Goal: Task Accomplishment & Management: Complete application form

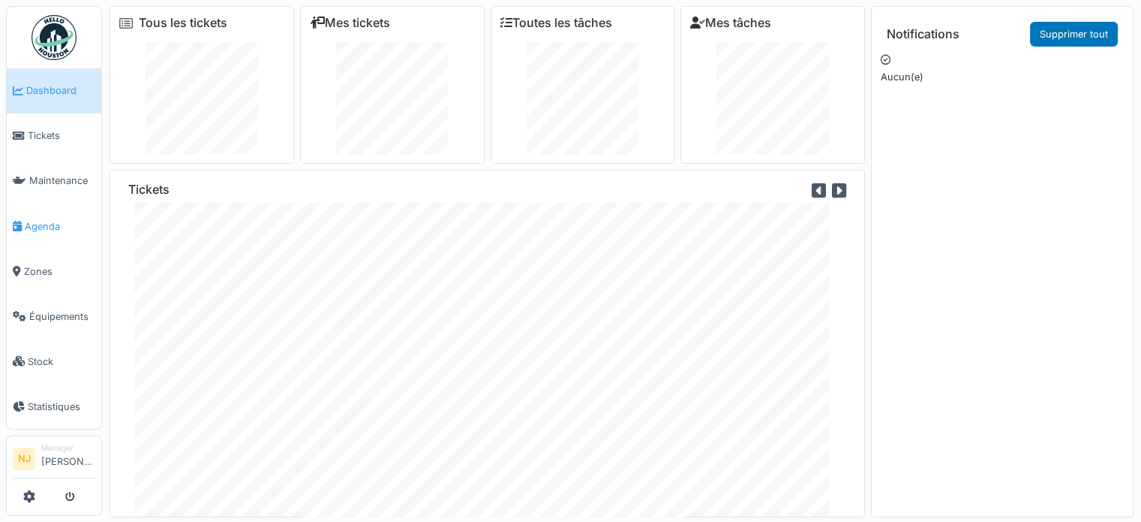
click at [47, 220] on span "Agenda" at bounding box center [60, 226] width 71 height 14
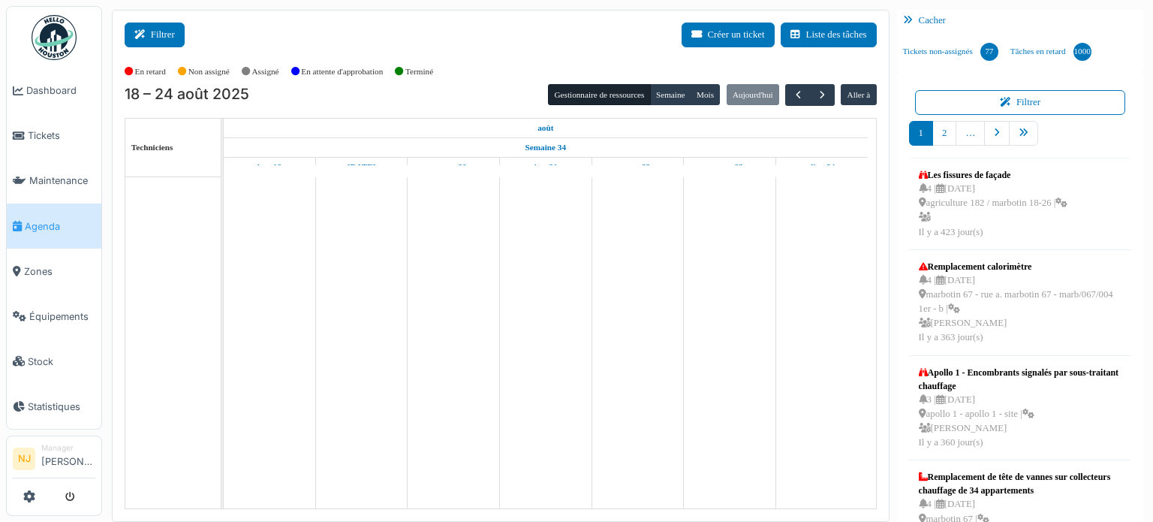
click at [158, 30] on button "Filtrer" at bounding box center [155, 35] width 60 height 25
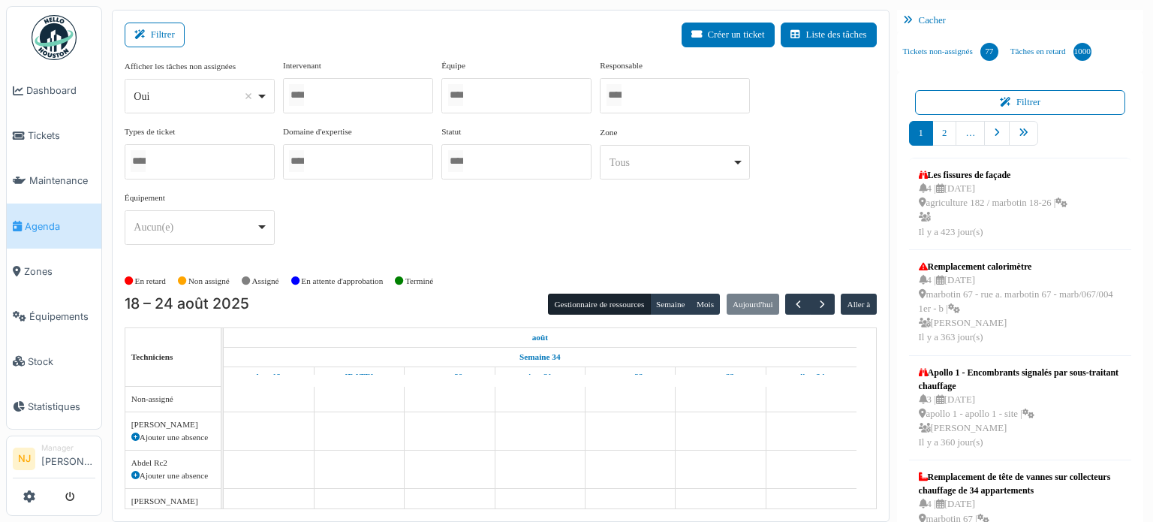
click at [355, 99] on div at bounding box center [358, 95] width 150 height 35
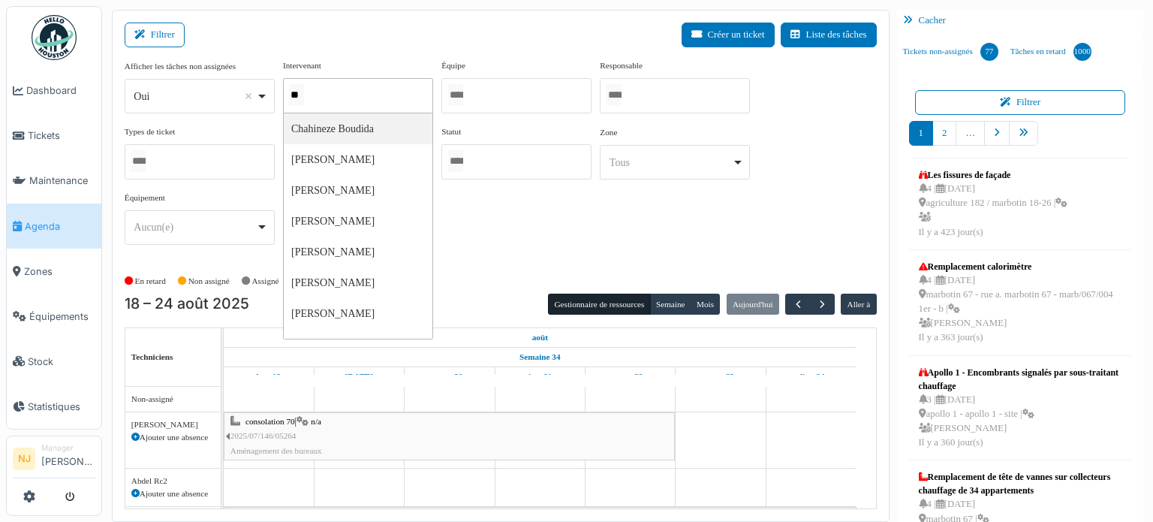
type input "***"
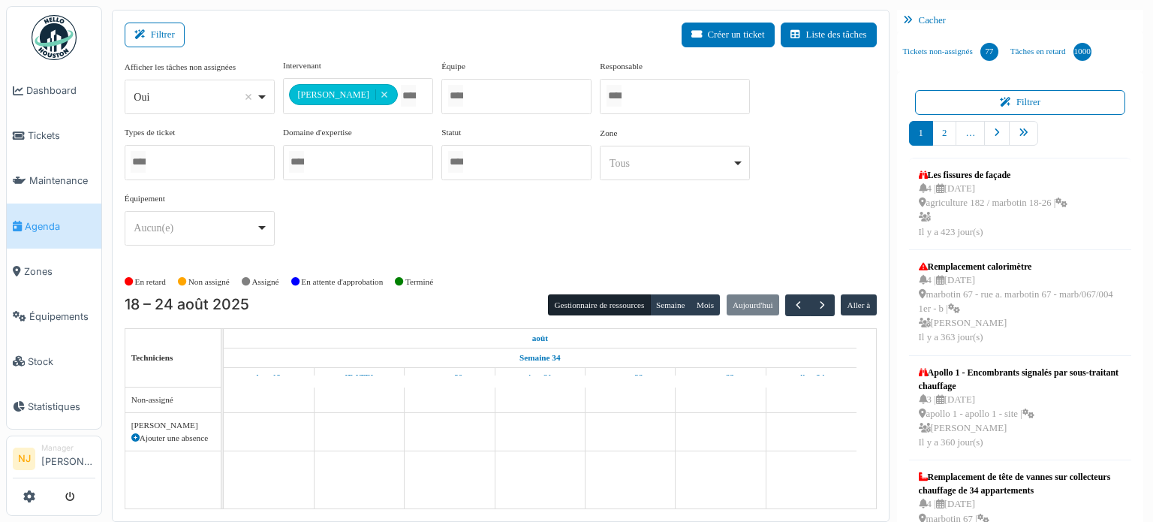
click at [408, 46] on div "Filtrer Créer un ticket Liste des tâches" at bounding box center [501, 41] width 752 height 37
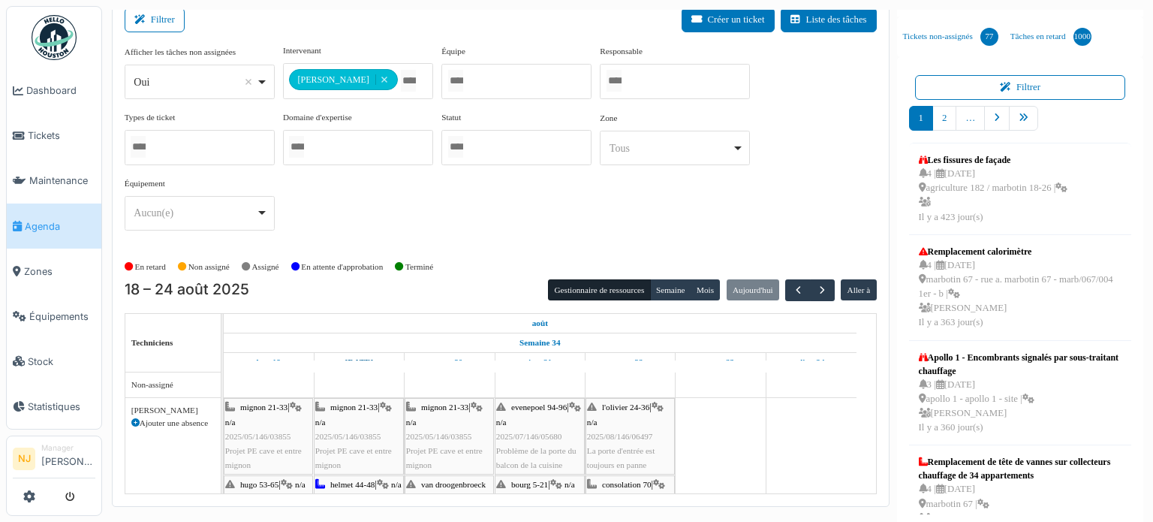
scroll to position [20, 0]
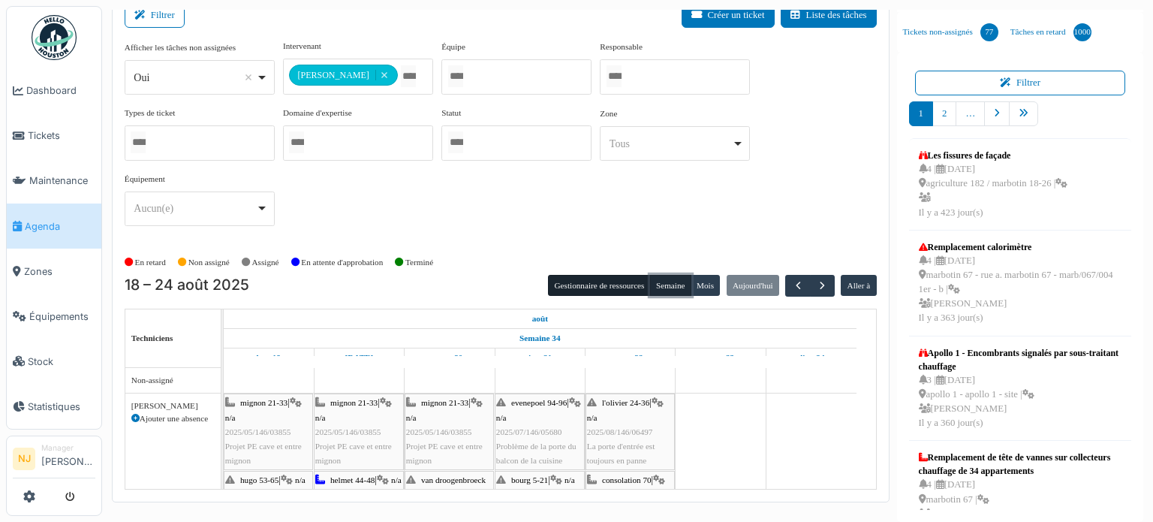
click at [663, 281] on button "Semaine" at bounding box center [670, 285] width 41 height 21
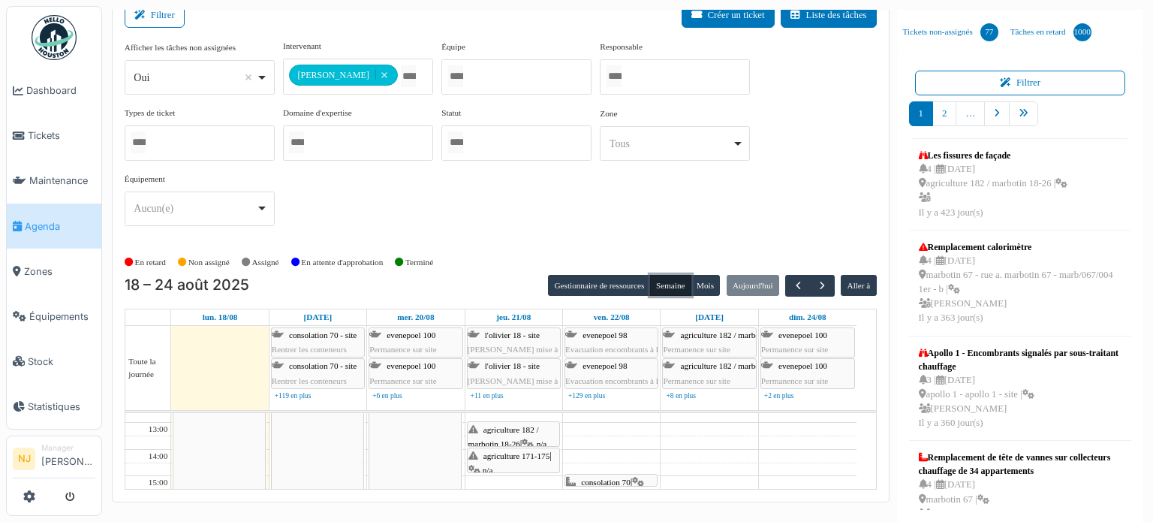
scroll to position [75, 0]
click at [480, 484] on td at bounding box center [513, 491] width 685 height 14
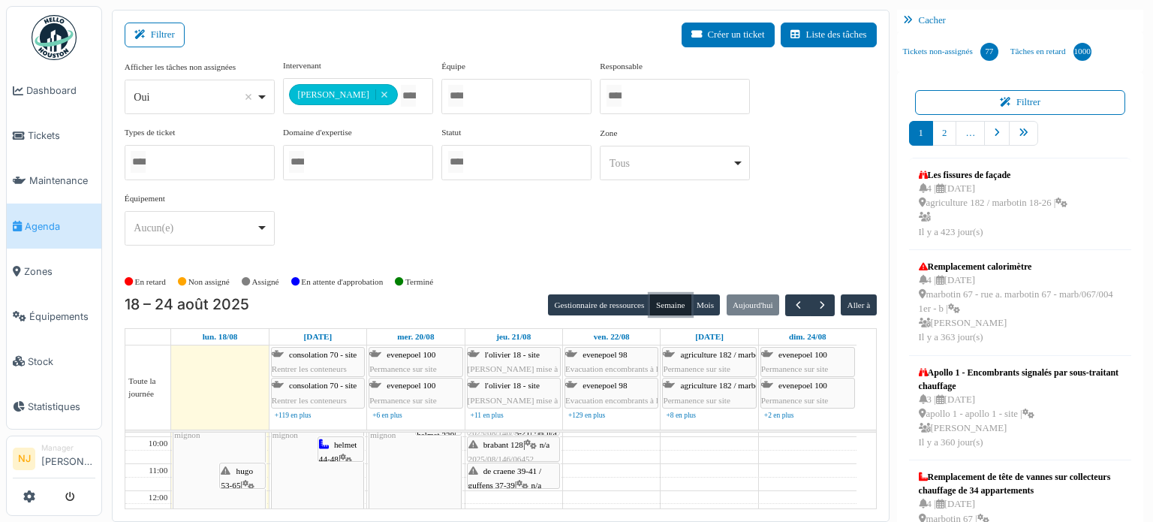
scroll to position [20, 0]
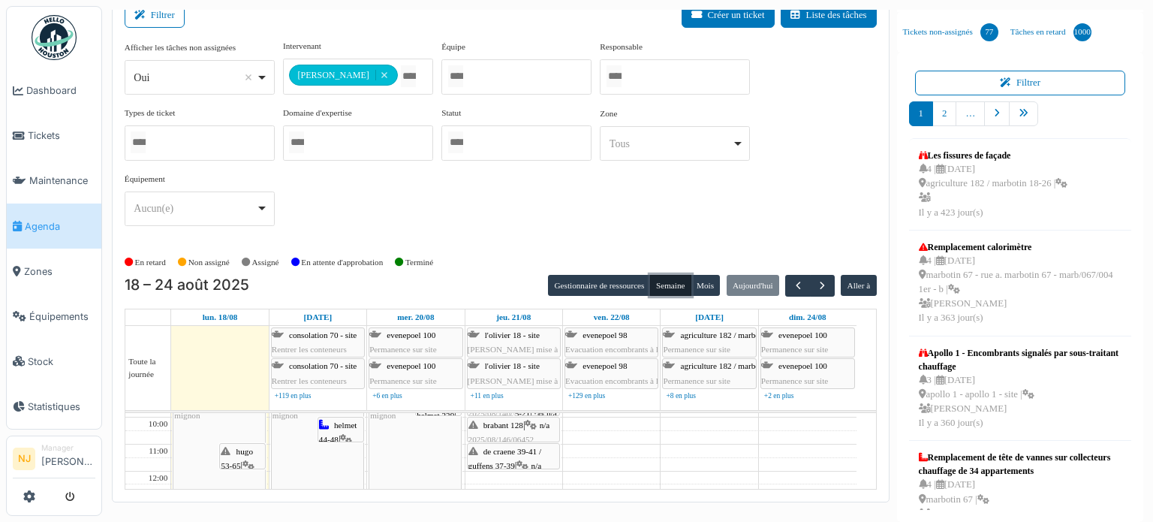
click at [485, 471] on td at bounding box center [513, 478] width 685 height 14
click at [480, 474] on td at bounding box center [513, 478] width 685 height 14
drag, startPoint x: 480, startPoint y: 474, endPoint x: 447, endPoint y: 210, distance: 265.4
click at [447, 210] on div "**********" at bounding box center [501, 139] width 752 height 198
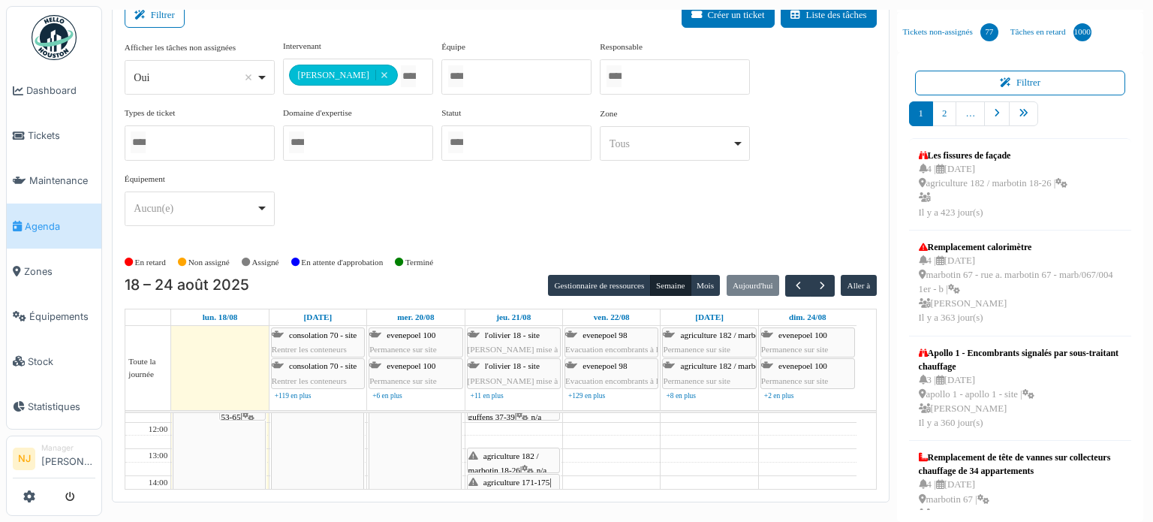
scroll to position [150, 0]
click at [501, 477] on td at bounding box center [513, 483] width 685 height 14
click at [50, 131] on span "Tickets" at bounding box center [62, 135] width 68 height 14
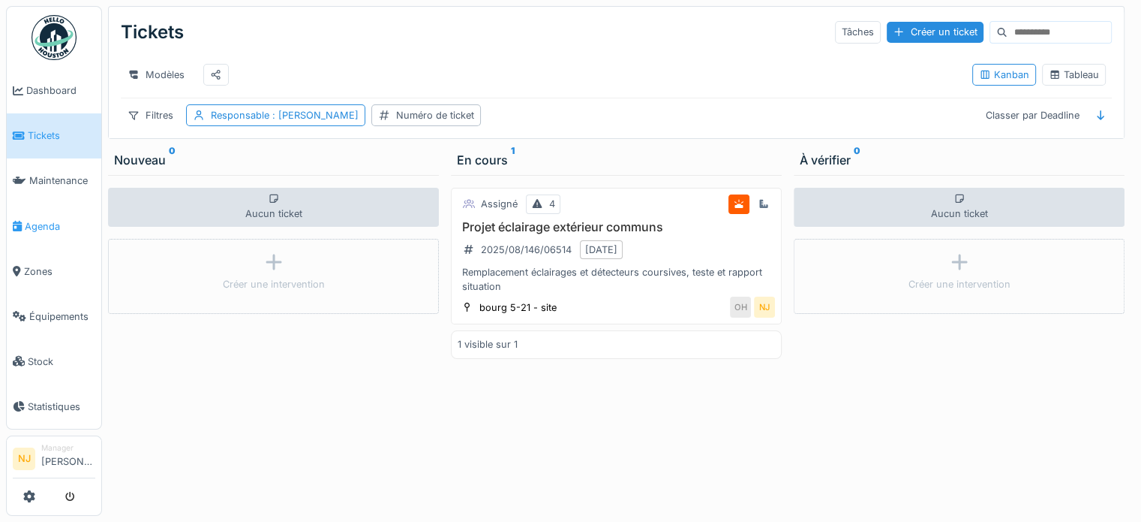
click at [29, 219] on span "Agenda" at bounding box center [60, 226] width 71 height 14
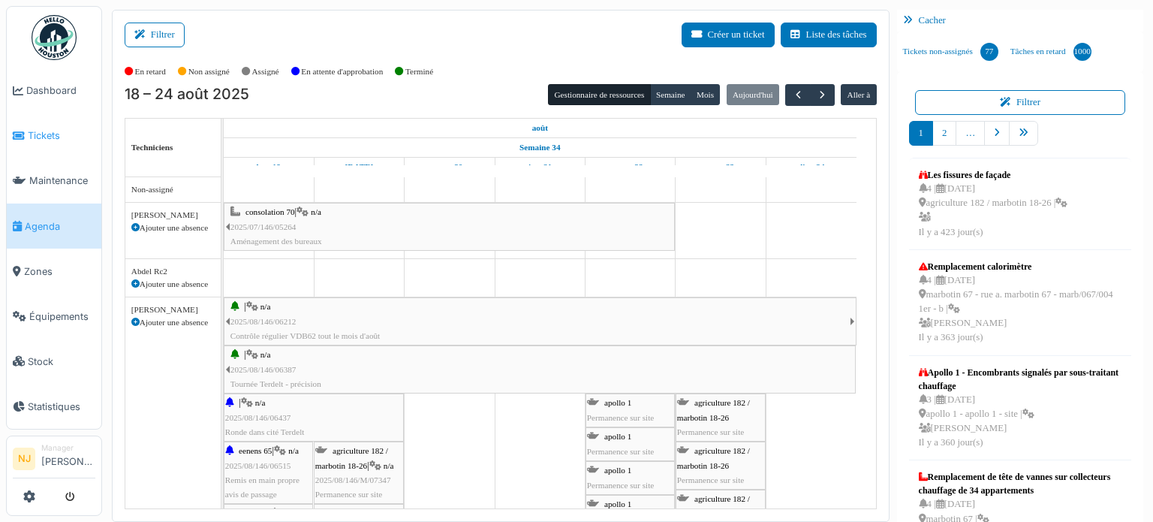
click at [45, 134] on span "Tickets" at bounding box center [62, 135] width 68 height 14
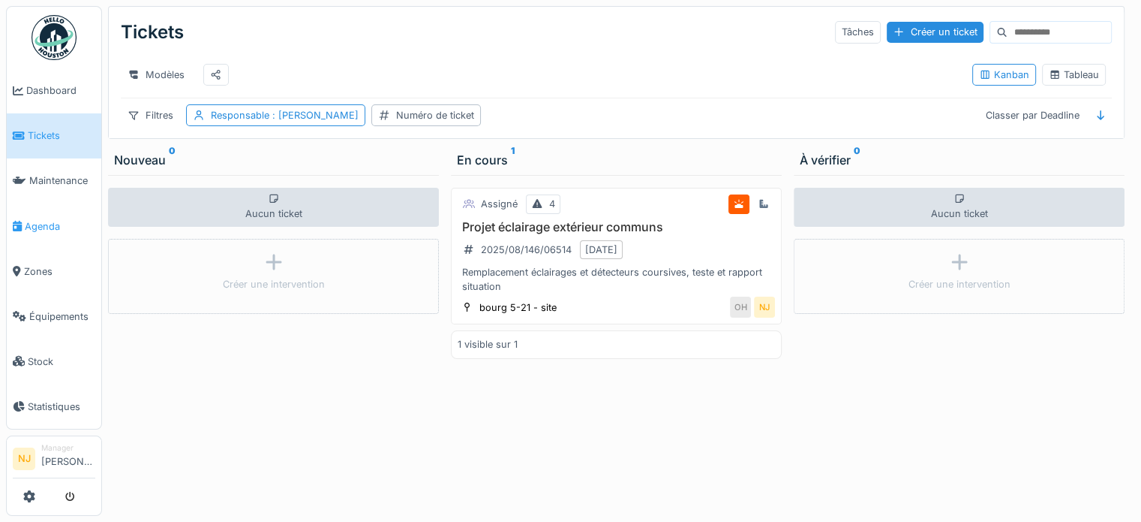
click at [38, 219] on span "Agenda" at bounding box center [60, 226] width 71 height 14
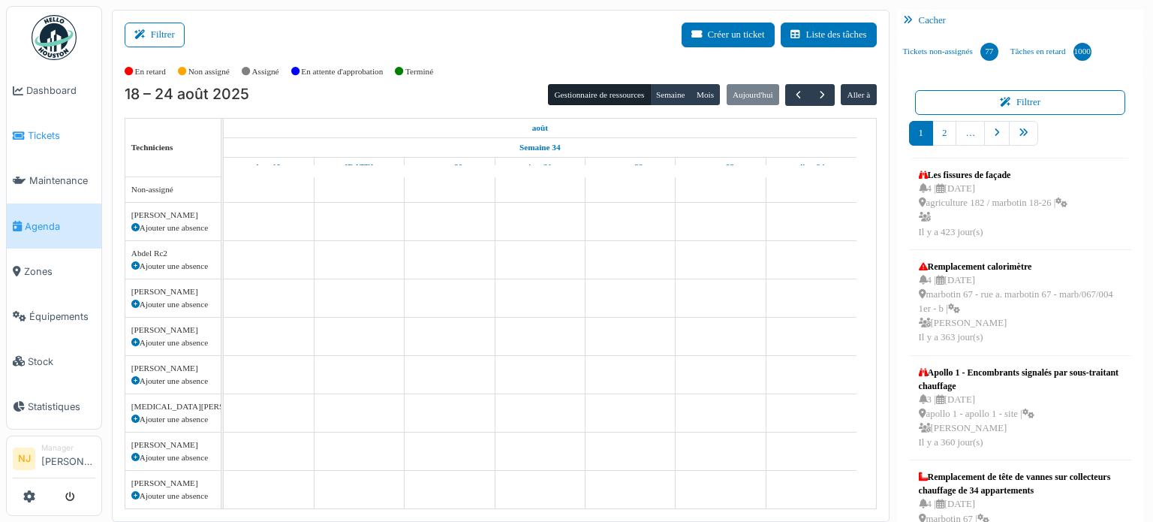
click at [40, 130] on span "Tickets" at bounding box center [62, 135] width 68 height 14
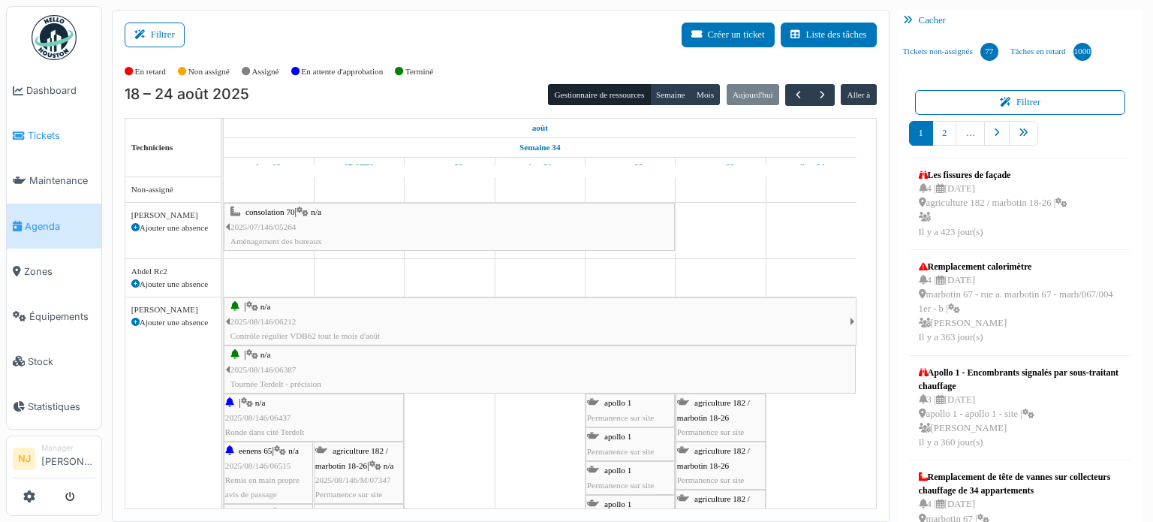
click at [41, 137] on span "Tickets" at bounding box center [62, 135] width 68 height 14
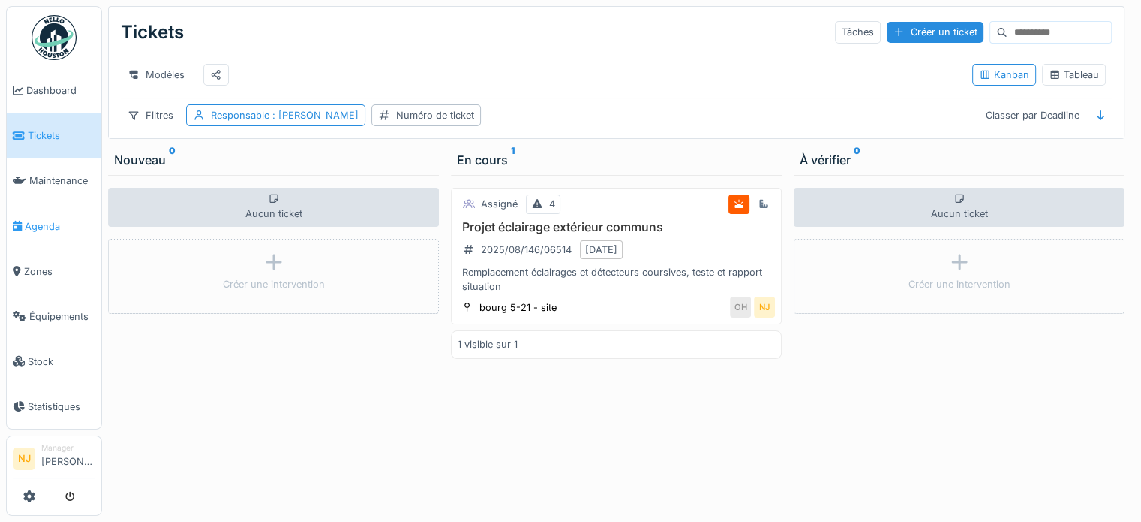
drag, startPoint x: 0, startPoint y: 0, endPoint x: 49, endPoint y: 222, distance: 227.4
click at [49, 222] on body "Dashboard Tickets Maintenance [GEOGRAPHIC_DATA] Zones Équipements Stock Statist…" at bounding box center [570, 261] width 1141 height 522
click at [39, 221] on span "Agenda" at bounding box center [60, 226] width 71 height 14
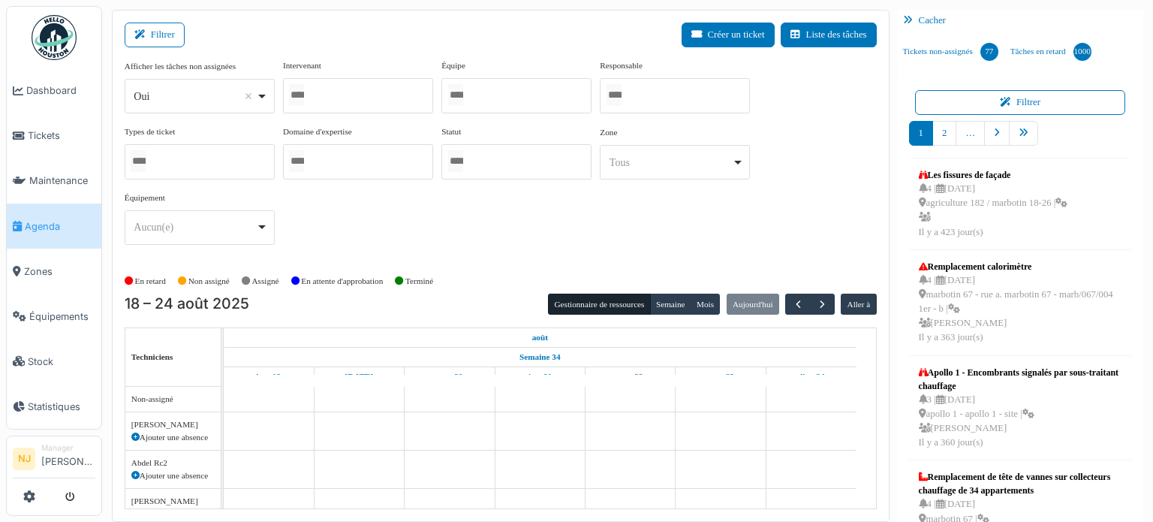
click at [344, 90] on div at bounding box center [358, 95] width 150 height 35
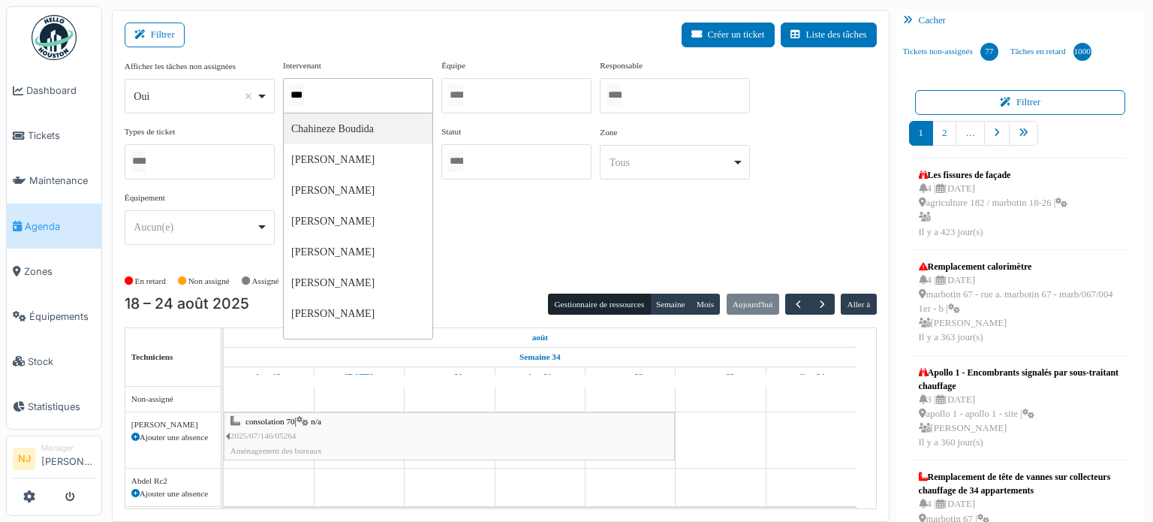
type input "****"
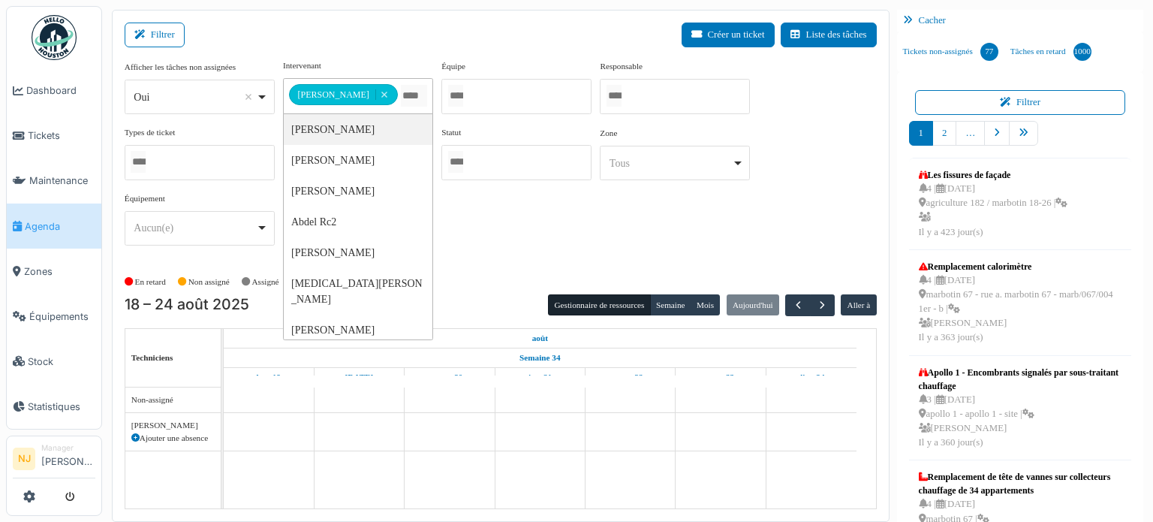
click at [396, 47] on div "Filtrer Créer un ticket Liste des tâches" at bounding box center [501, 41] width 752 height 37
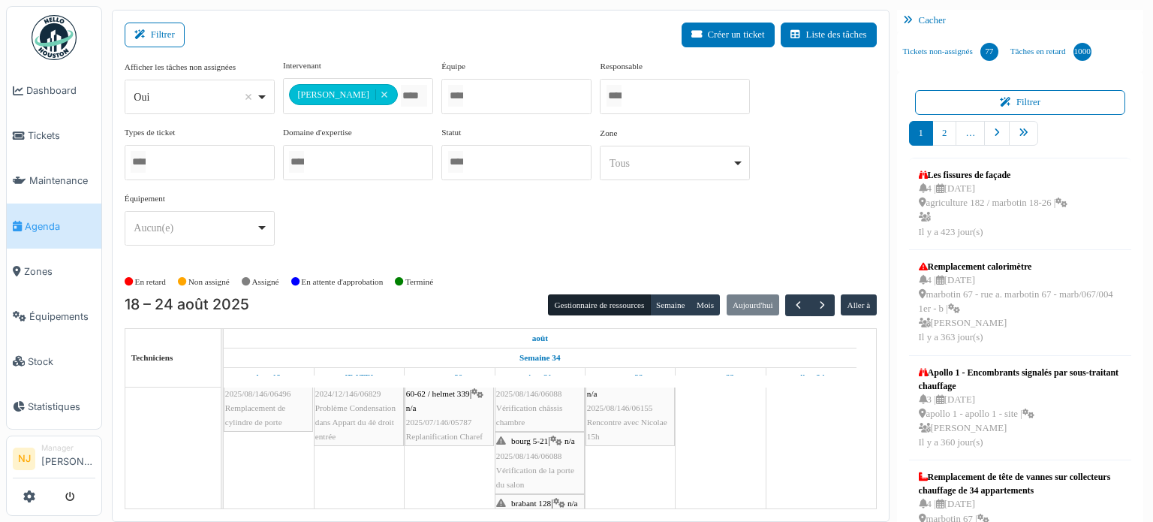
scroll to position [150, 0]
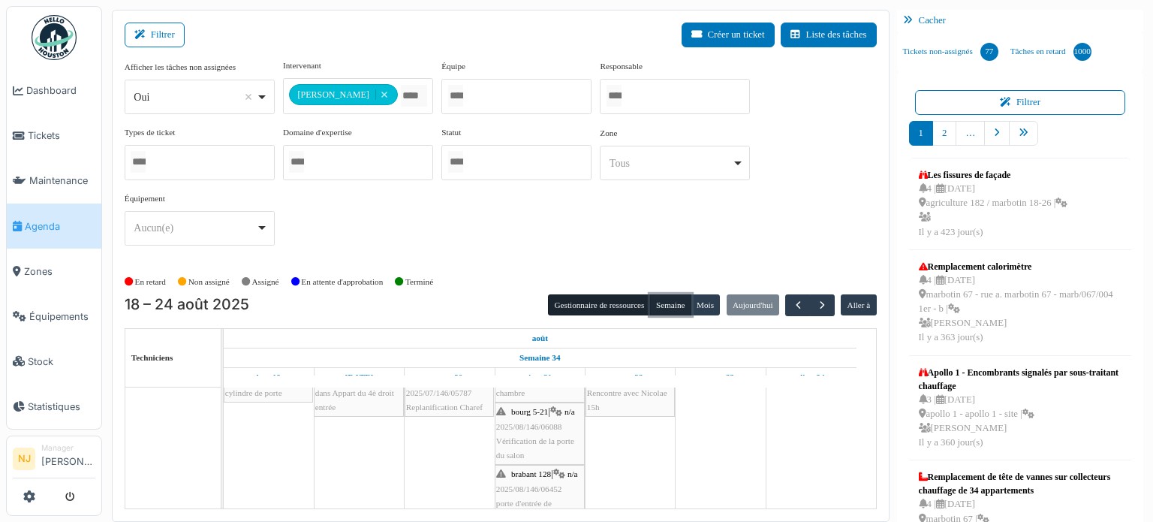
click at [663, 299] on button "Semaine" at bounding box center [670, 304] width 41 height 21
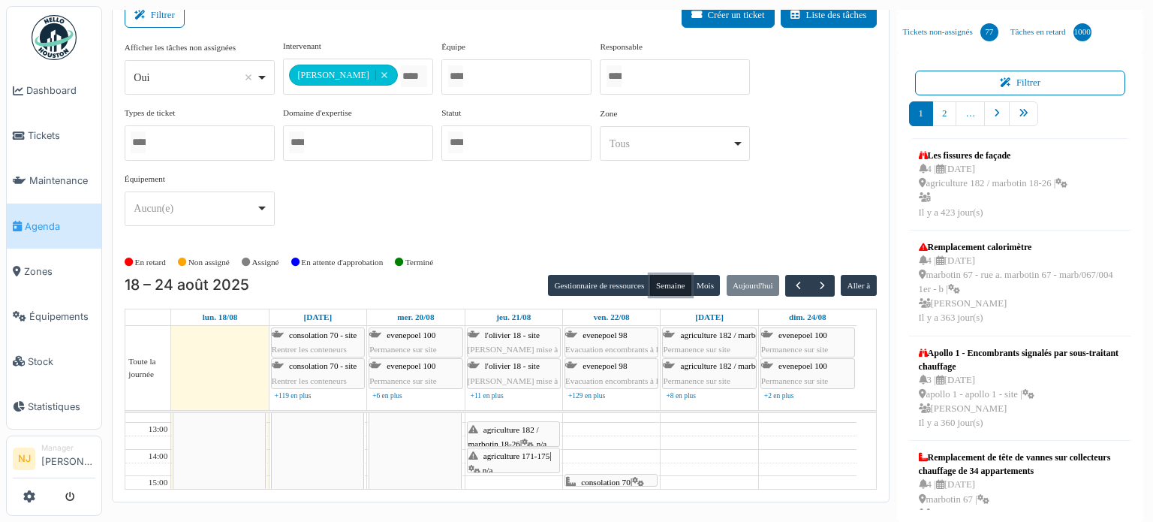
scroll to position [0, 0]
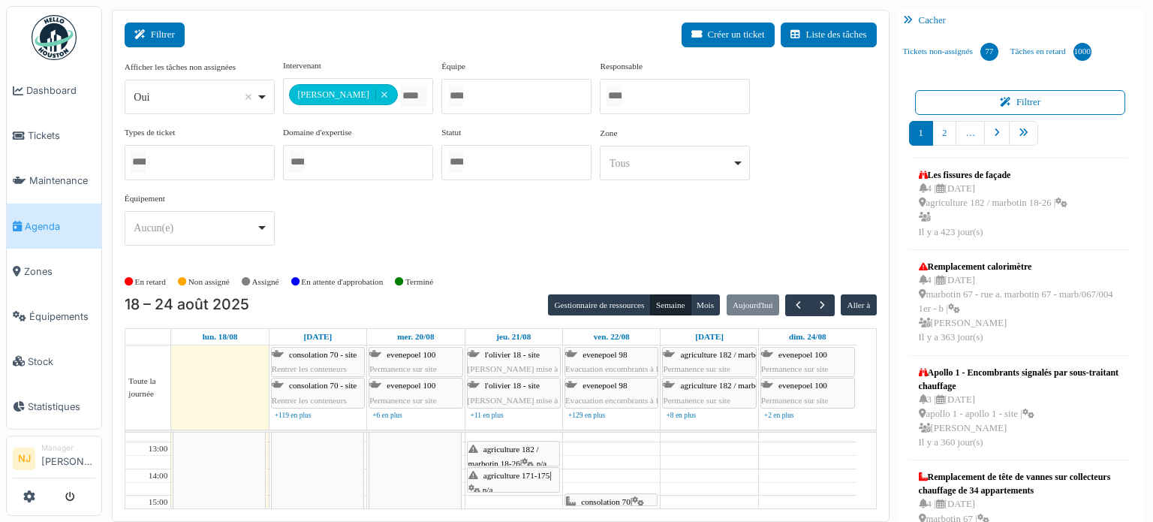
click at [167, 32] on button "Filtrer" at bounding box center [155, 35] width 60 height 25
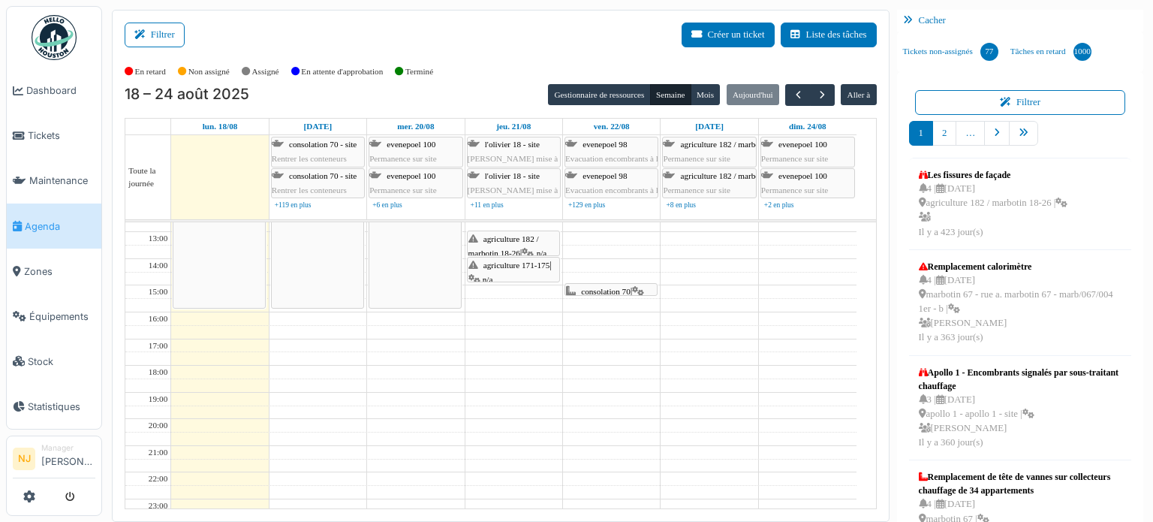
drag, startPoint x: 495, startPoint y: 287, endPoint x: 495, endPoint y: 302, distance: 15.8
click at [495, 302] on tbody "7:00 8:00 9:00 10:00 11:00 12:00 13:00 14:00 15:00 16:00 17:00 18:00 19:00 20:0…" at bounding box center [490, 298] width 731 height 453
click at [513, 285] on td at bounding box center [513, 292] width 685 height 14
click at [805, 35] on button "Liste des tâches" at bounding box center [829, 35] width 96 height 25
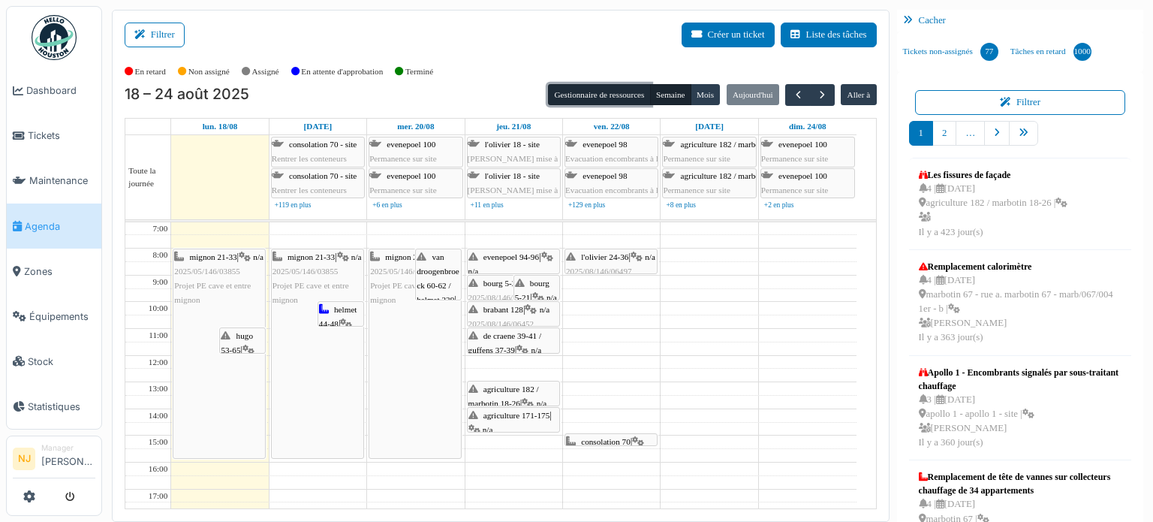
click at [576, 98] on button "Gestionnaire de ressources" at bounding box center [599, 94] width 102 height 21
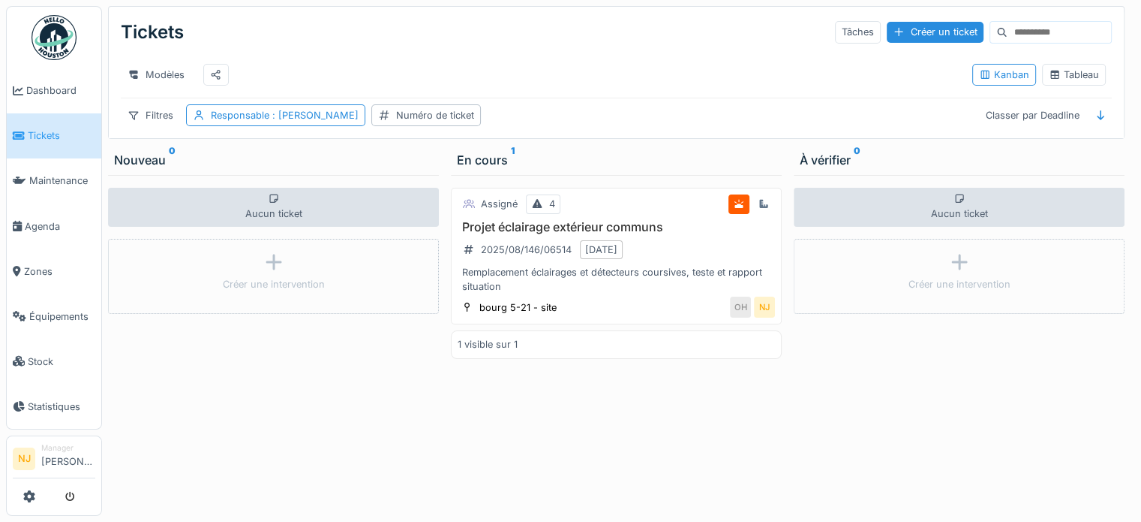
click at [1008, 28] on input at bounding box center [1060, 32] width 104 height 21
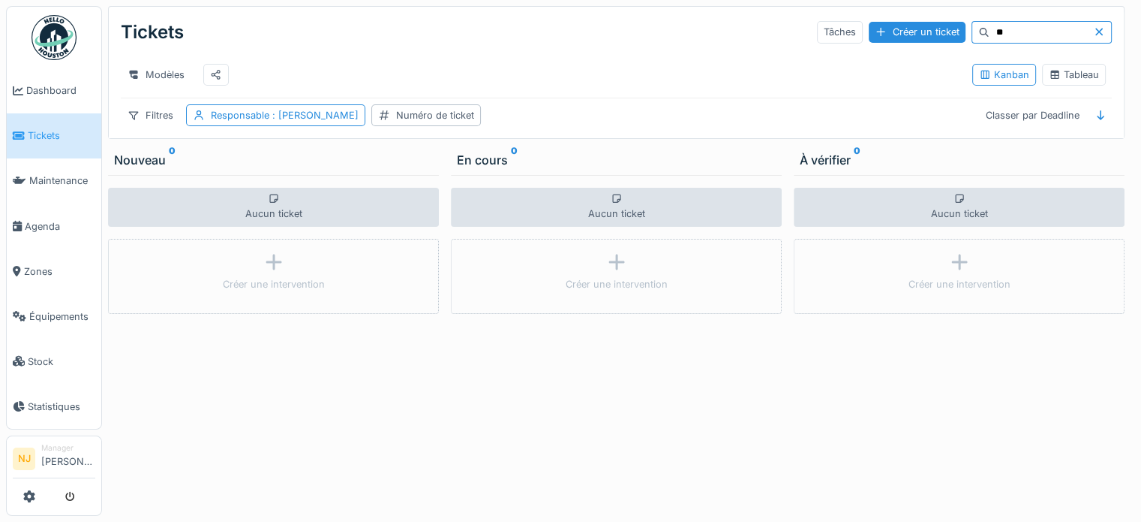
type input "*"
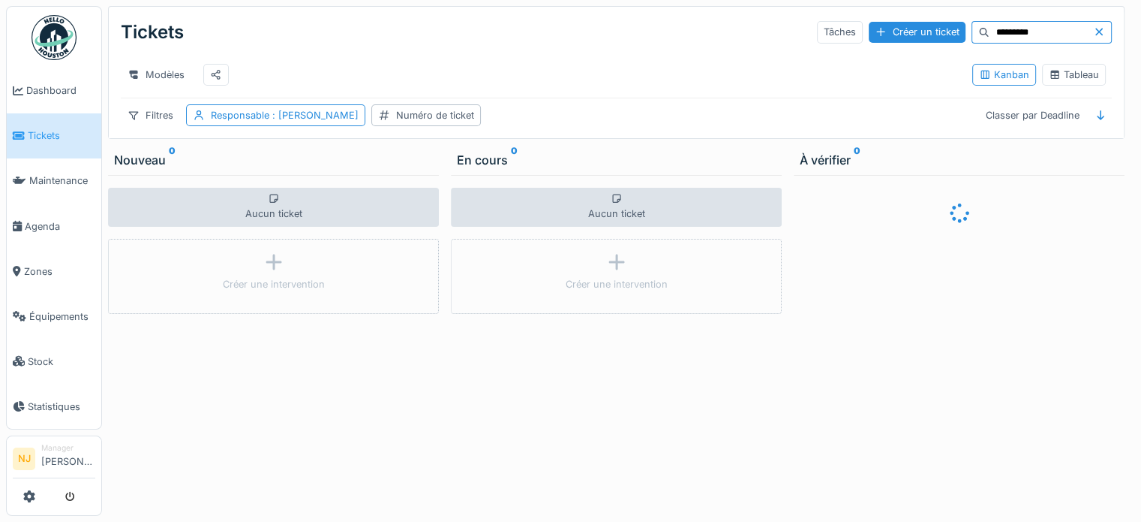
type input "********"
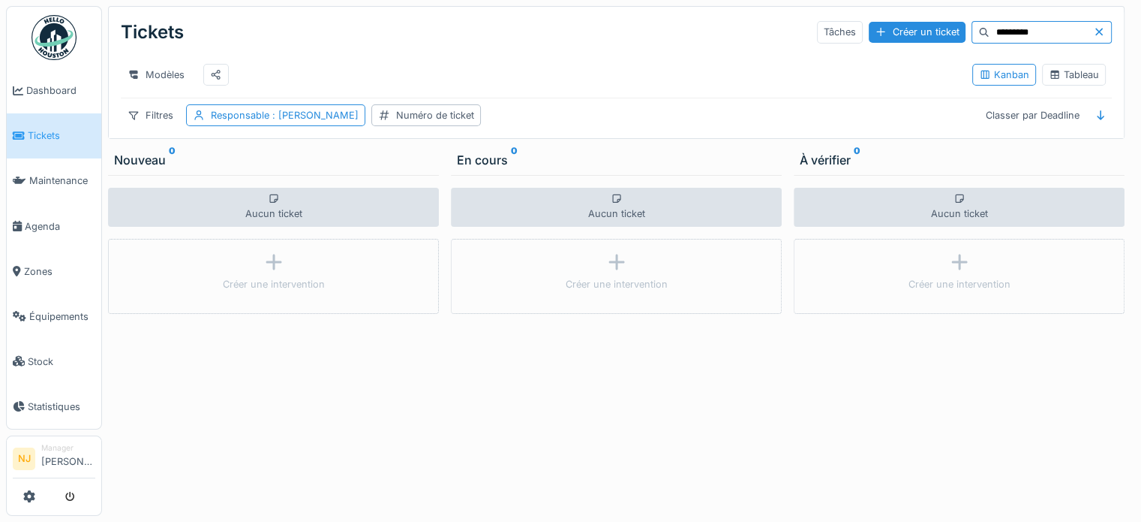
click at [1093, 32] on icon at bounding box center [1099, 32] width 12 height 10
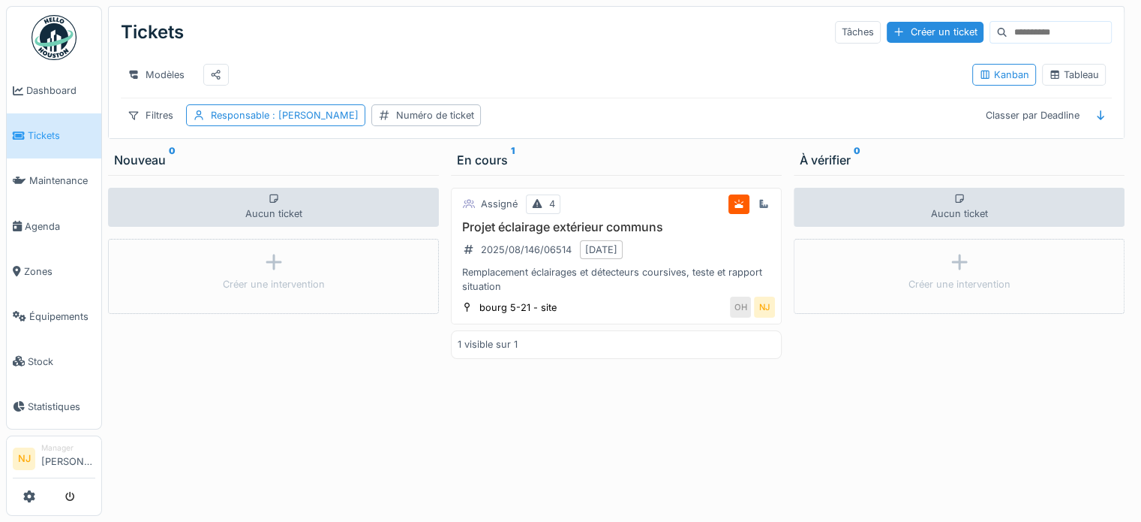
click at [34, 129] on span "Tickets" at bounding box center [62, 135] width 68 height 14
click at [287, 121] on span ": [PERSON_NAME]" at bounding box center [313, 115] width 89 height 11
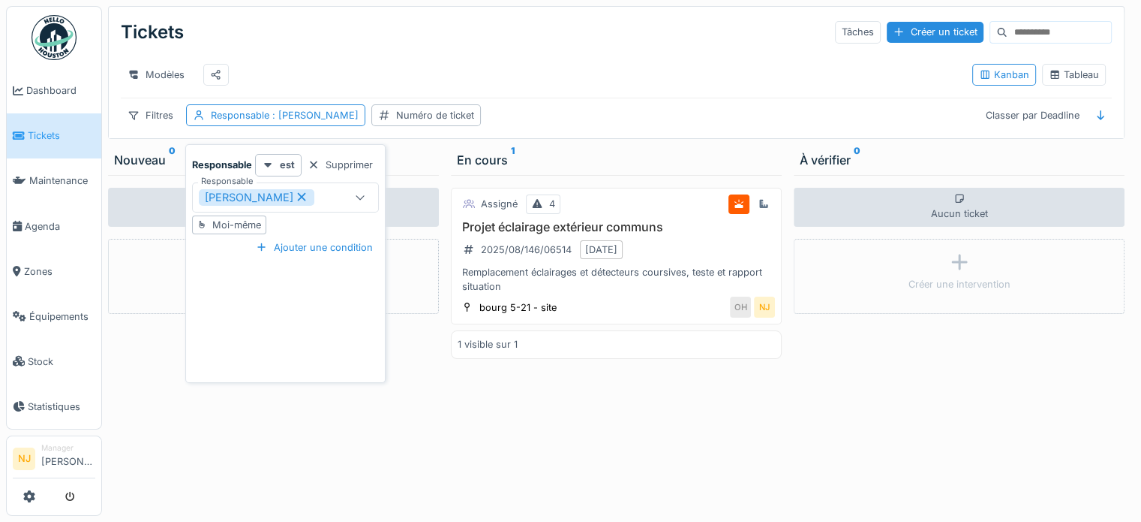
click at [298, 200] on icon at bounding box center [302, 197] width 8 height 8
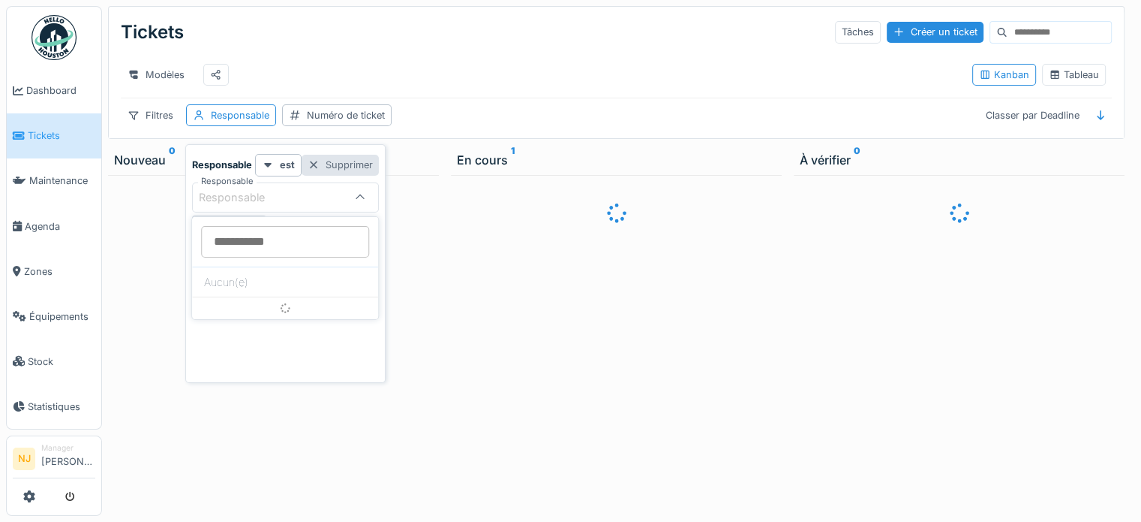
click at [355, 164] on div "Supprimer" at bounding box center [340, 165] width 77 height 20
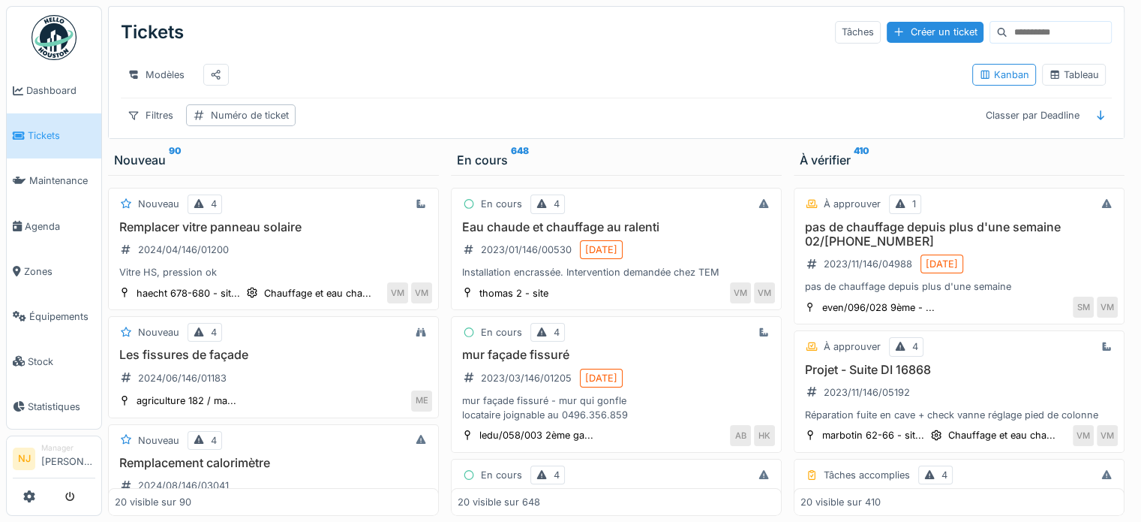
click at [1008, 29] on input at bounding box center [1060, 32] width 104 height 21
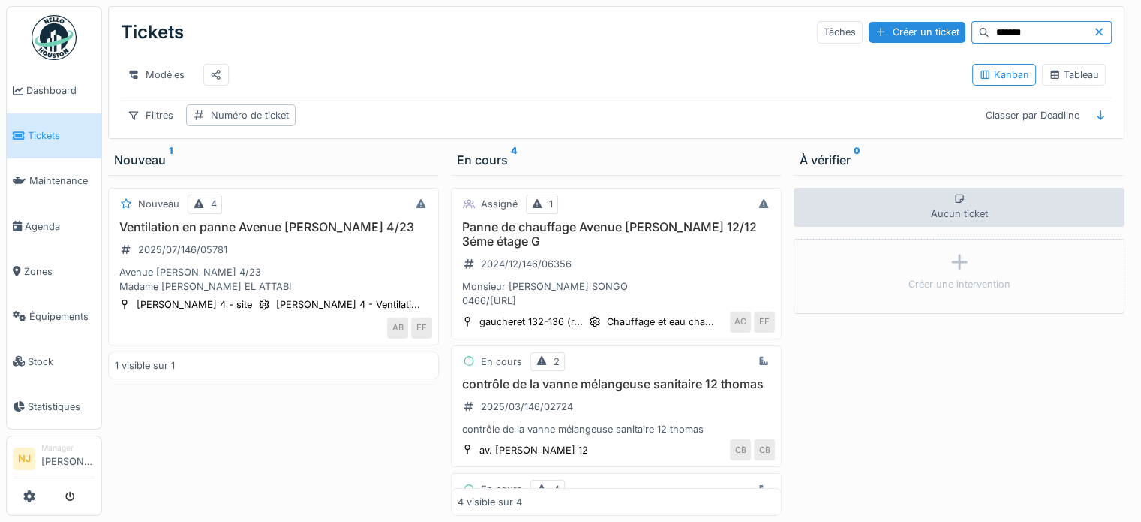
click at [1021, 38] on input "******" at bounding box center [1042, 32] width 104 height 21
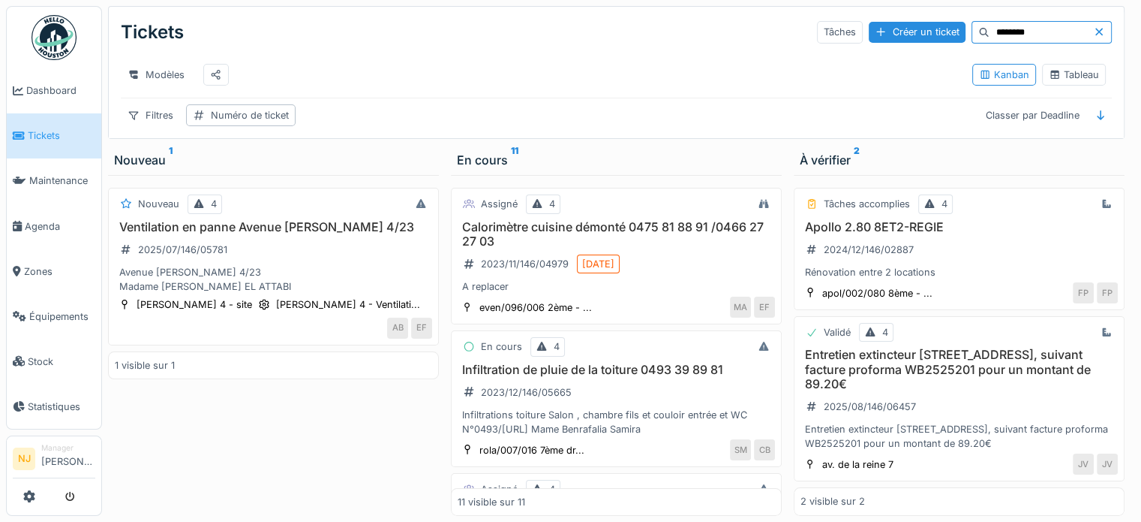
type input "********"
click at [1093, 27] on icon at bounding box center [1099, 32] width 12 height 10
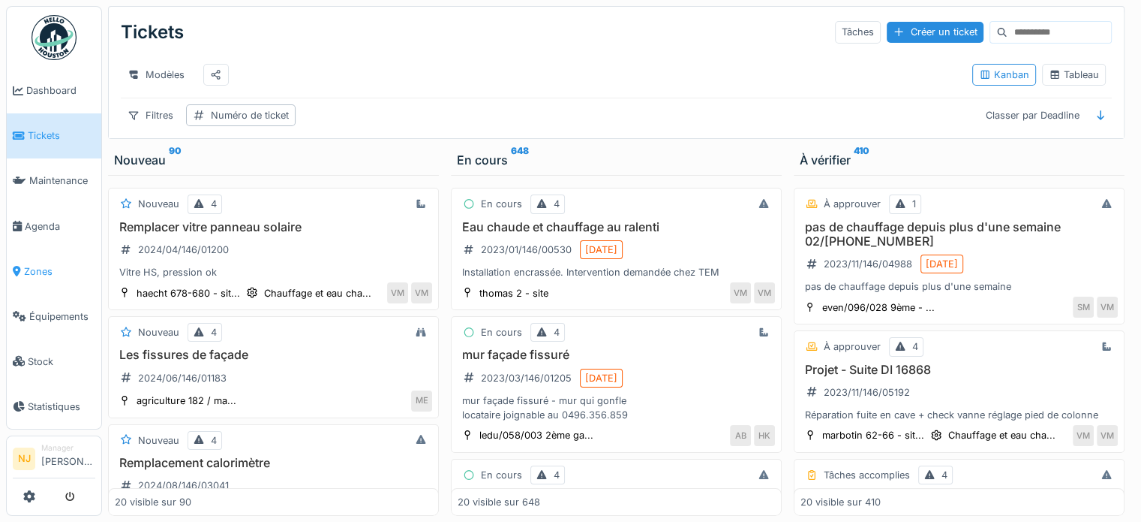
click at [17, 266] on icon at bounding box center [17, 271] width 8 height 11
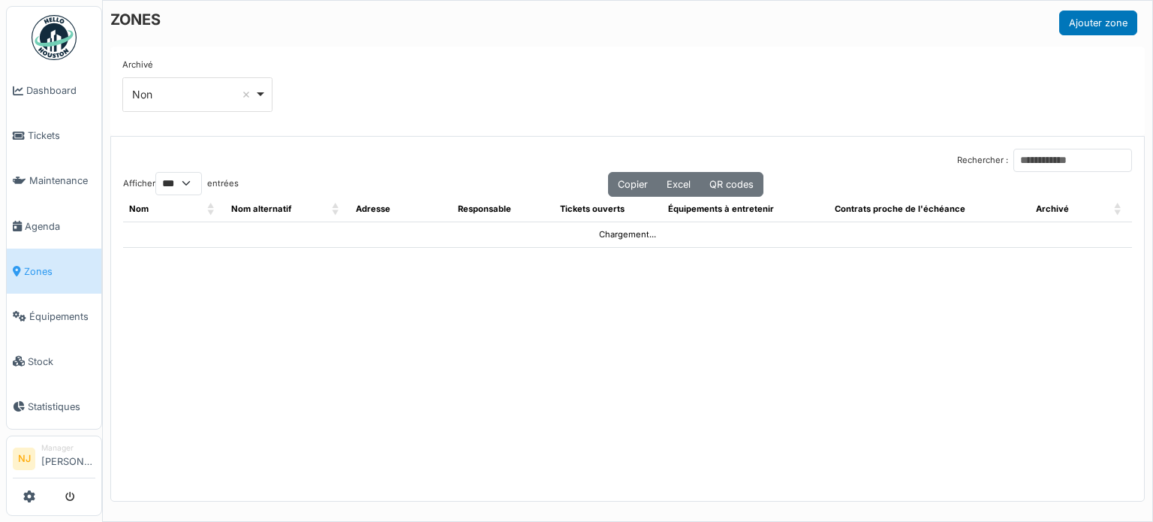
select select "***"
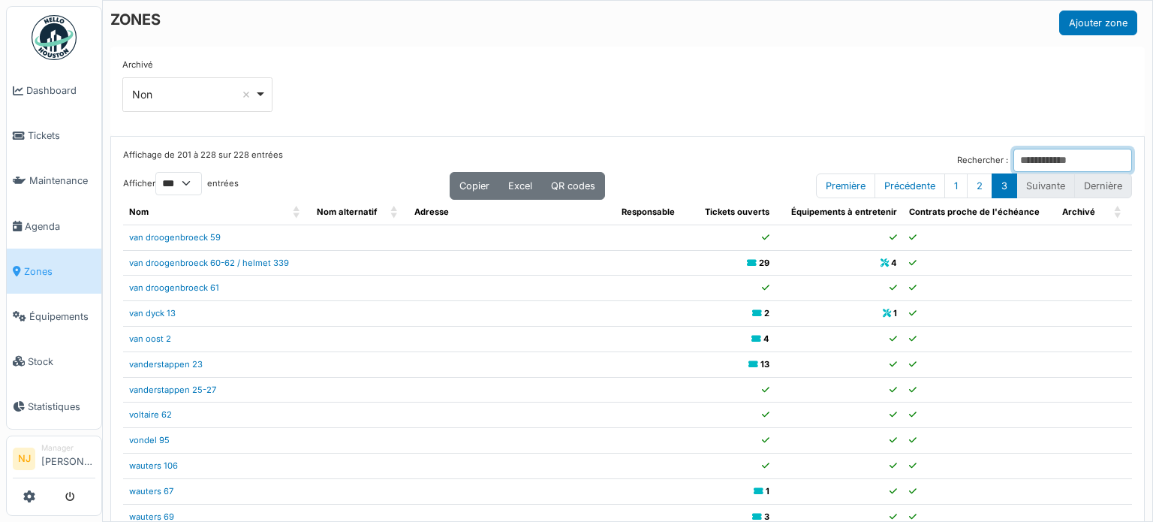
click at [1024, 154] on input "Rechercher :" at bounding box center [1072, 160] width 119 height 23
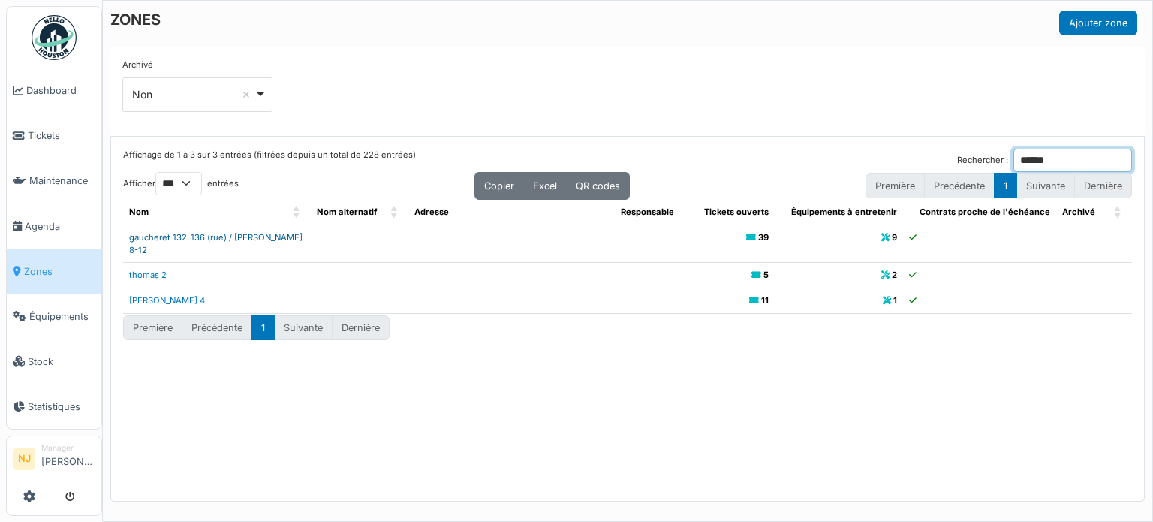
type input "******"
click at [239, 237] on link "gaucheret 132-136 (rue) / [PERSON_NAME] 8-12" at bounding box center [215, 243] width 173 height 23
click at [36, 221] on span "Agenda" at bounding box center [60, 226] width 71 height 14
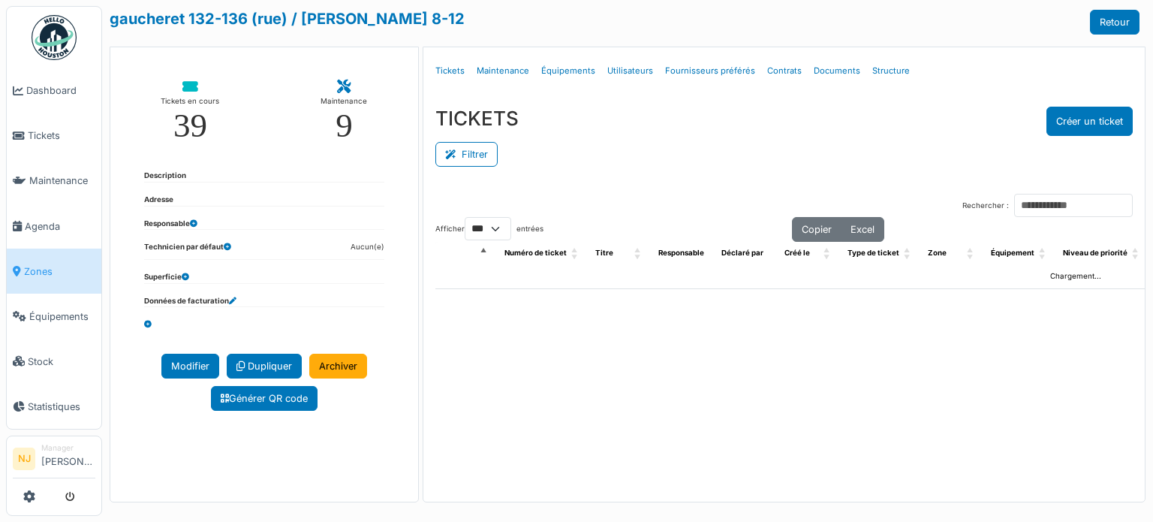
select select "***"
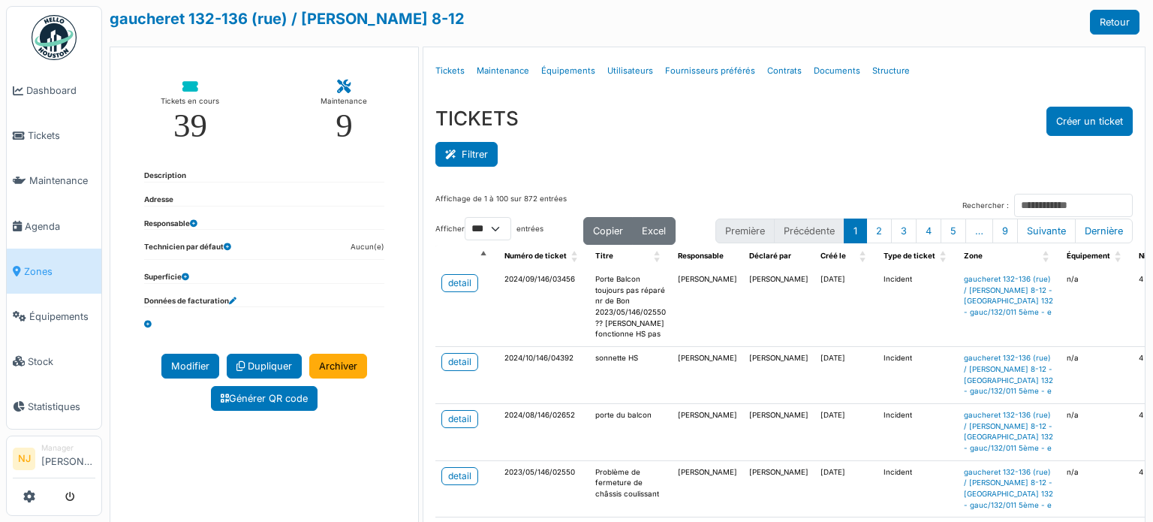
click at [453, 155] on icon at bounding box center [453, 155] width 17 height 10
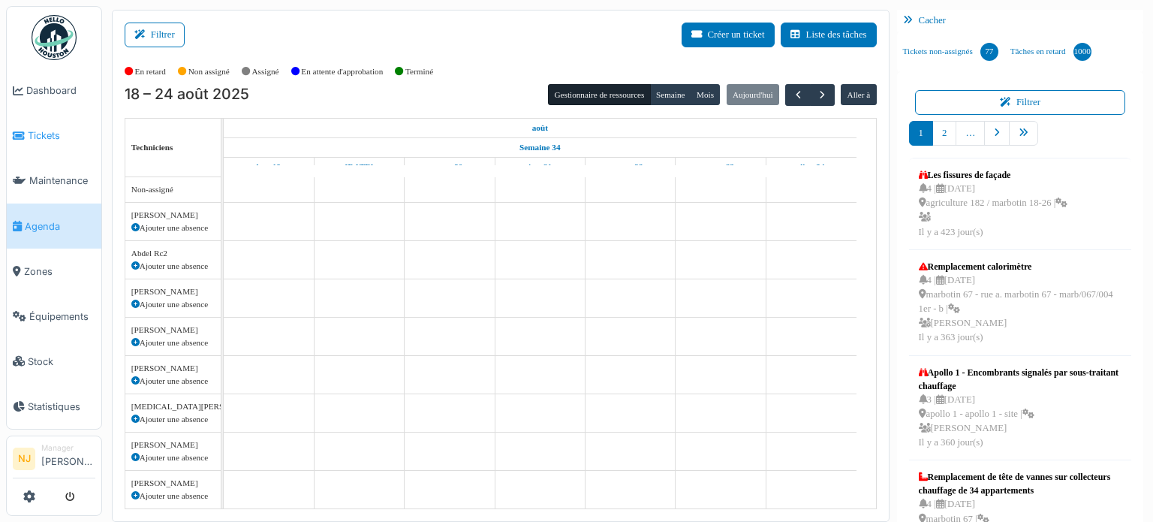
click at [52, 128] on span "Tickets" at bounding box center [62, 135] width 68 height 14
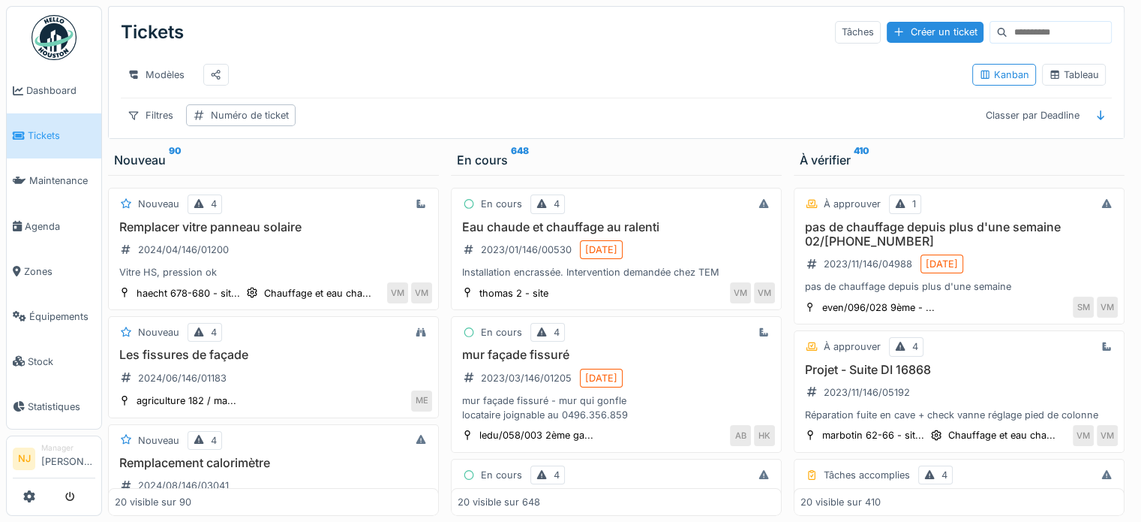
click at [156, 37] on div "Tickets" at bounding box center [152, 32] width 63 height 39
click at [137, 119] on div at bounding box center [134, 115] width 12 height 14
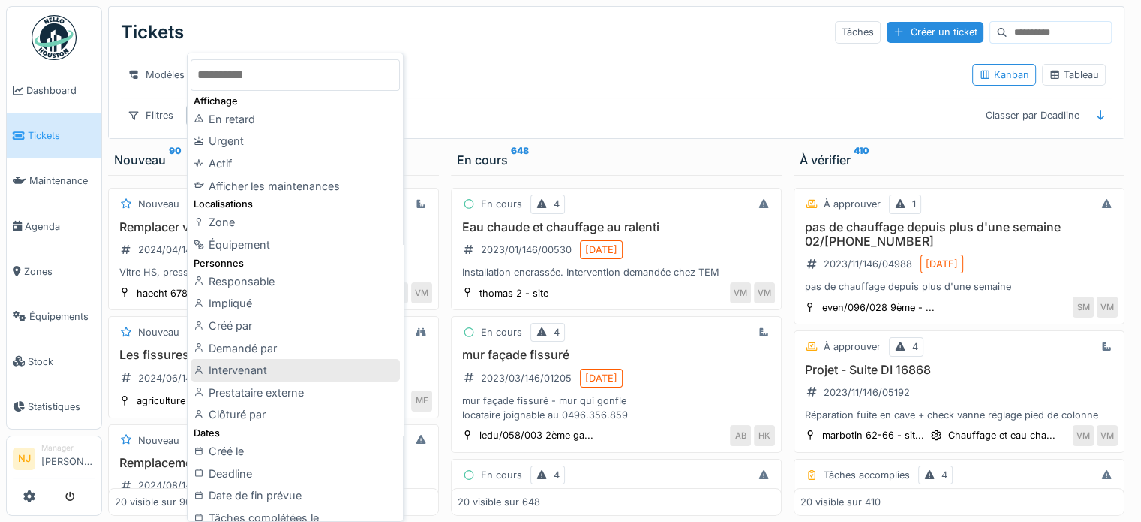
click at [236, 368] on div "Intervenant" at bounding box center [295, 370] width 209 height 23
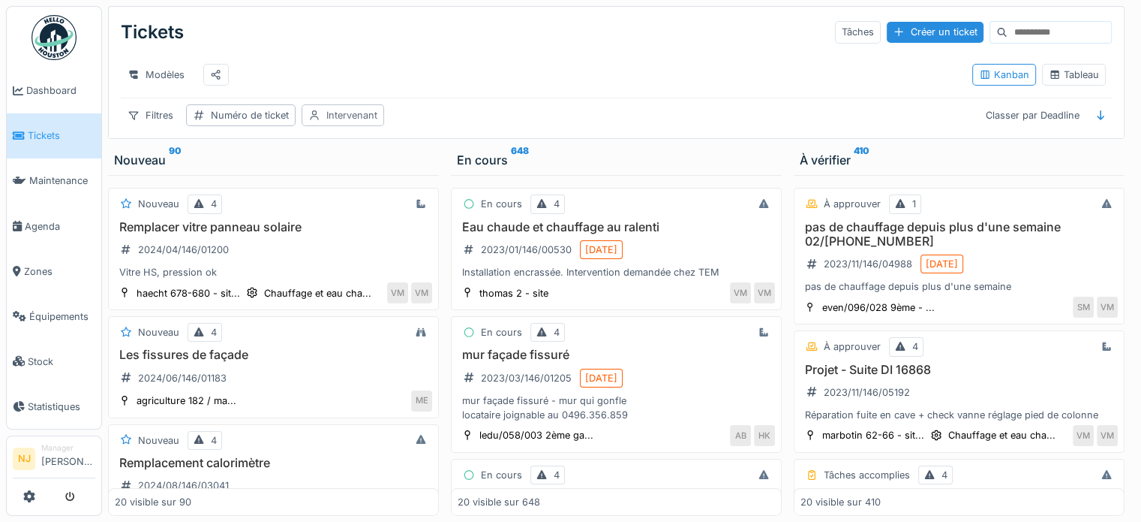
click at [330, 122] on div "Intervenant" at bounding box center [351, 115] width 51 height 14
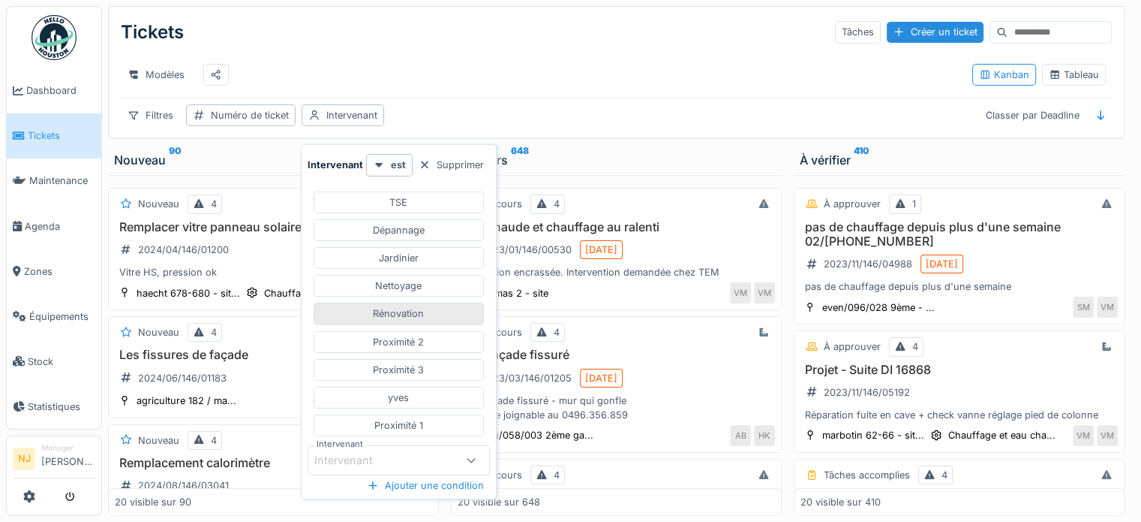
click at [406, 307] on div "Rénovation" at bounding box center [398, 313] width 51 height 14
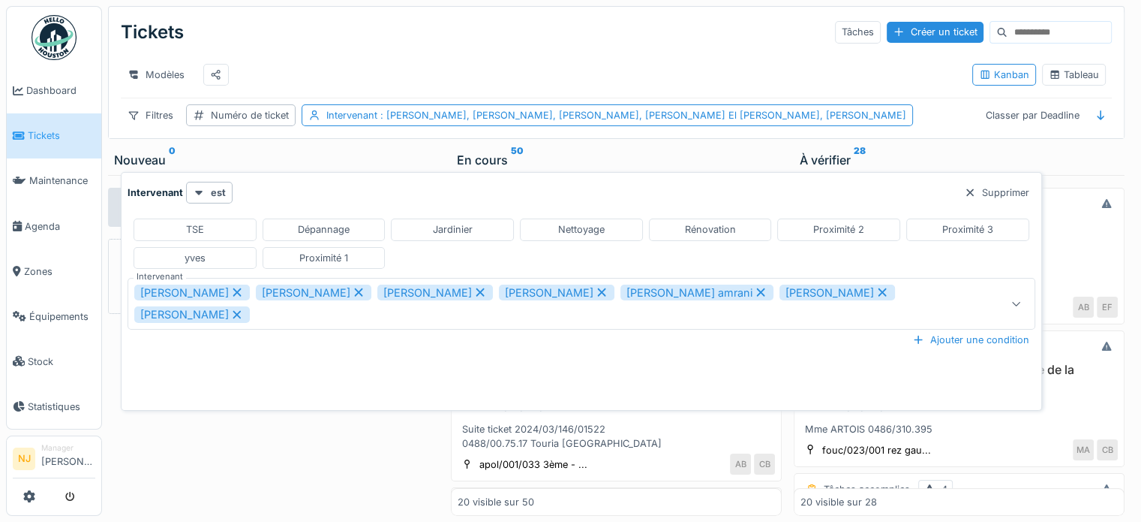
click at [244, 313] on icon at bounding box center [237, 314] width 14 height 11
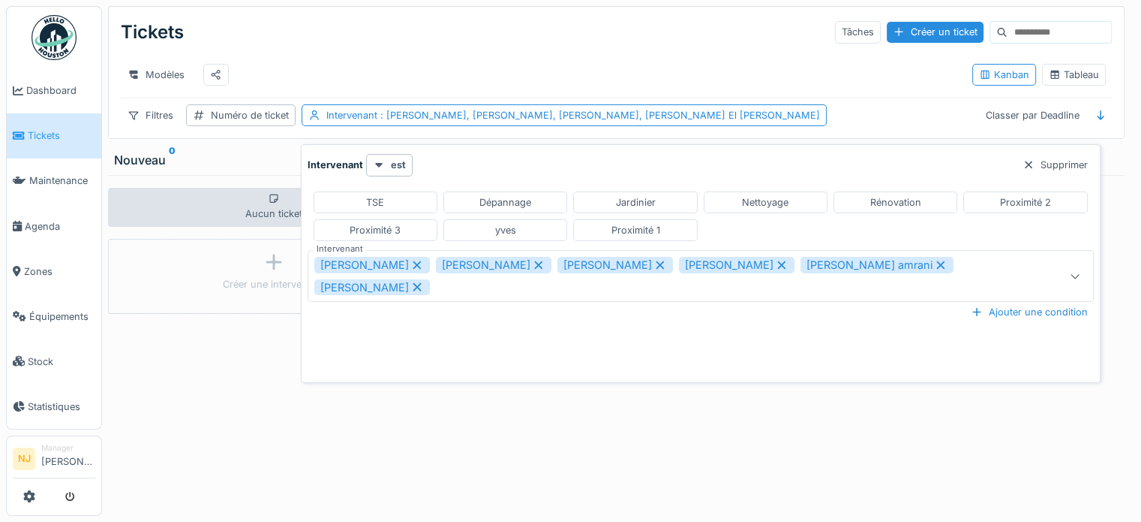
click at [532, 260] on icon at bounding box center [539, 265] width 14 height 11
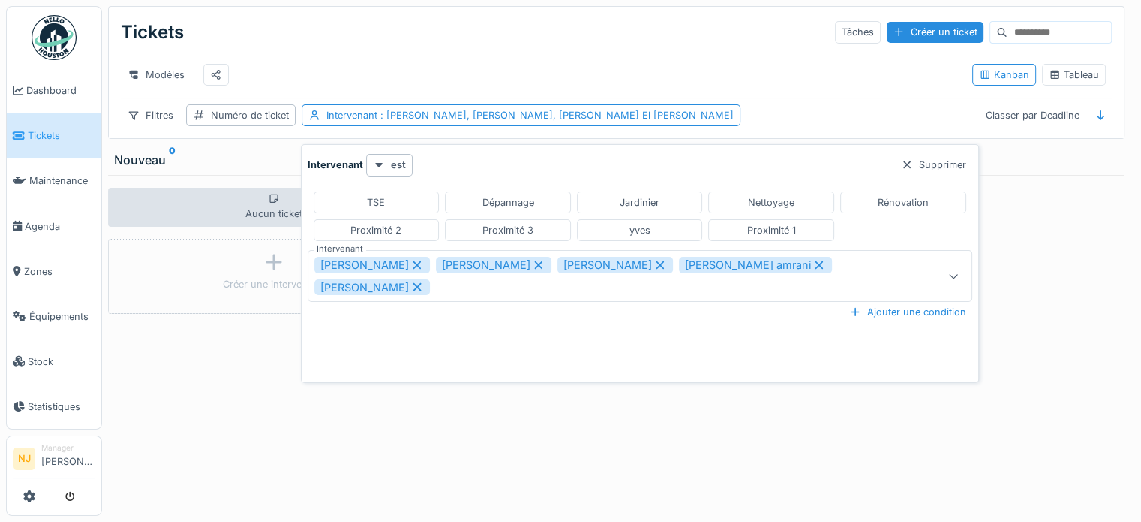
click at [532, 260] on icon at bounding box center [539, 265] width 14 height 11
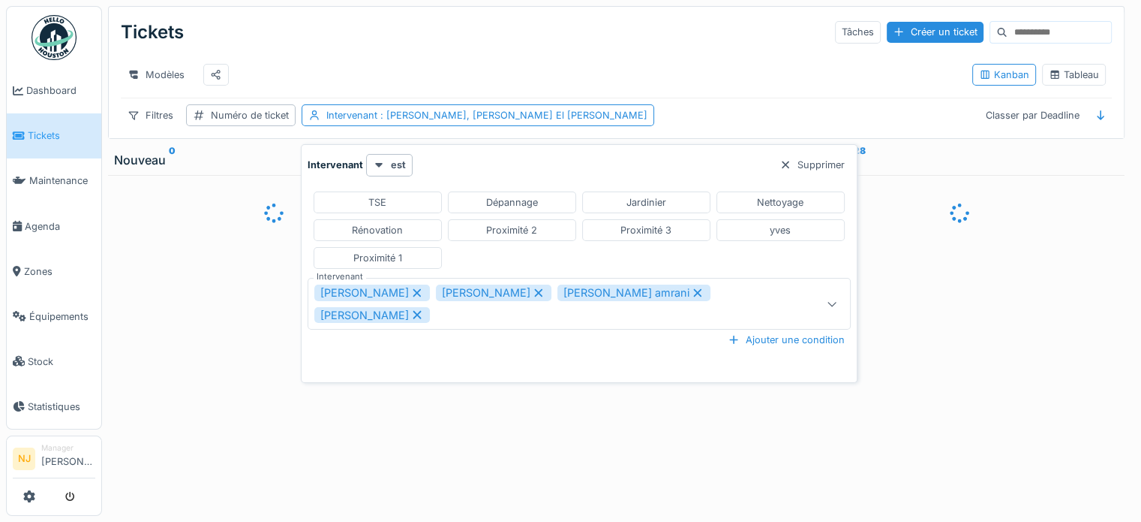
click at [532, 287] on icon at bounding box center [539, 292] width 14 height 11
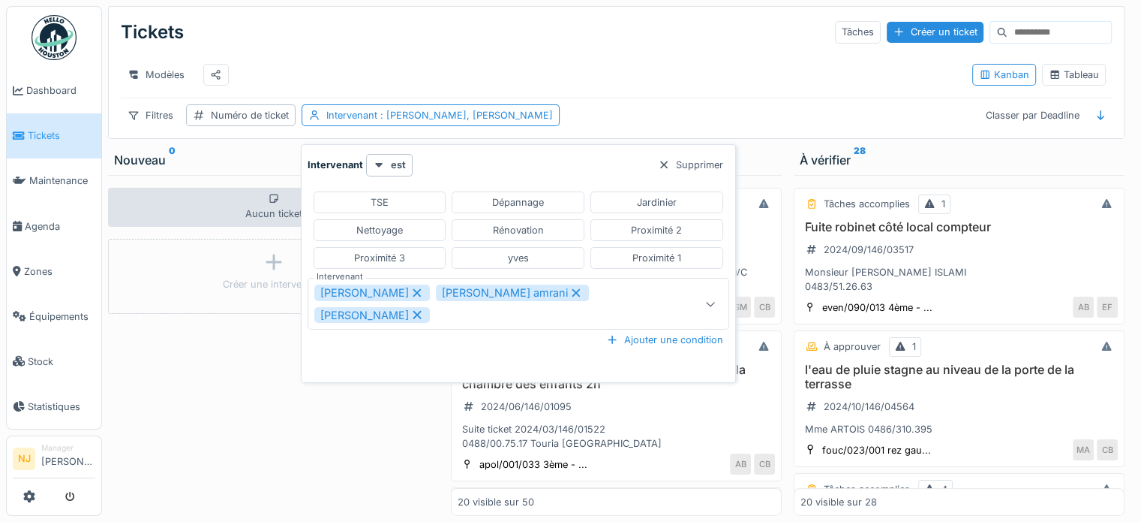
click at [570, 290] on icon at bounding box center [577, 292] width 14 height 11
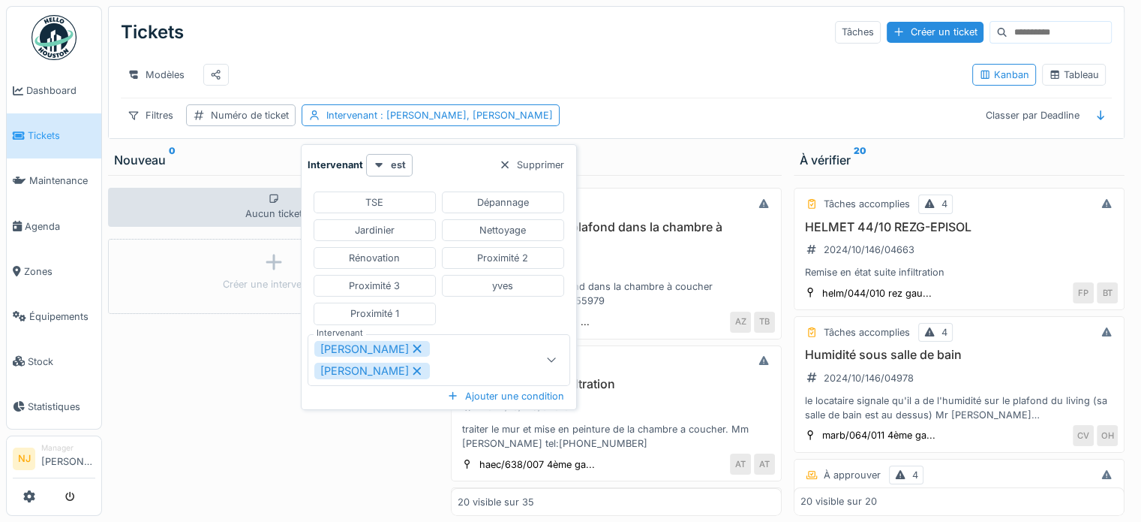
click at [419, 367] on icon at bounding box center [417, 371] width 8 height 8
type input "****"
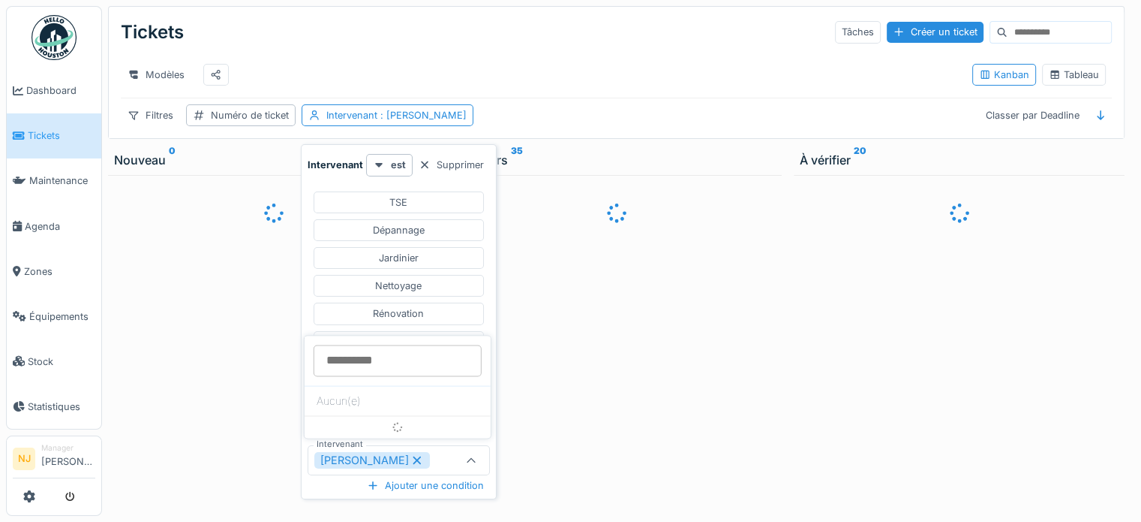
scroll to position [11, 0]
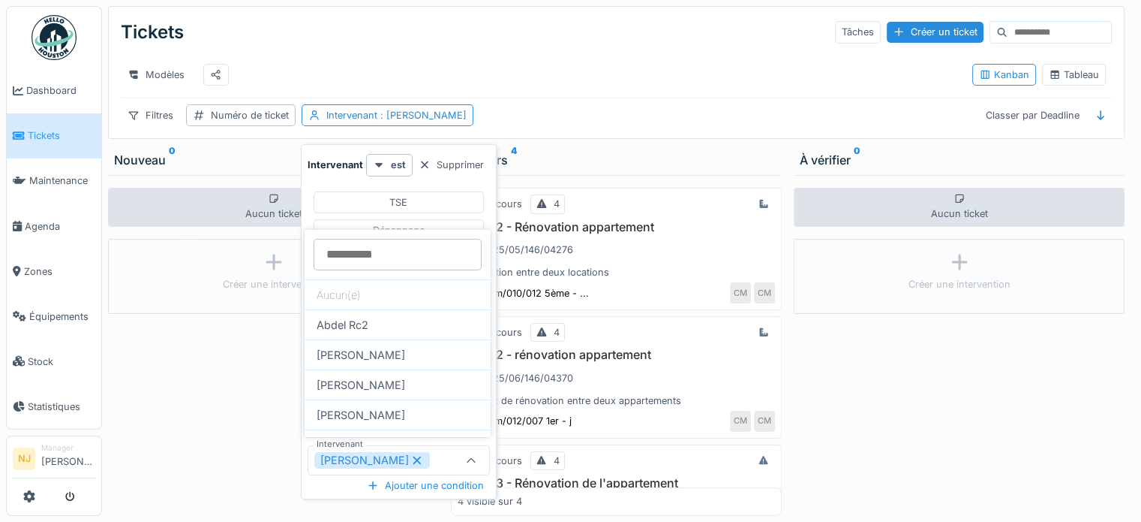
click at [375, 452] on div "Jorge Nacimba" at bounding box center [372, 460] width 116 height 17
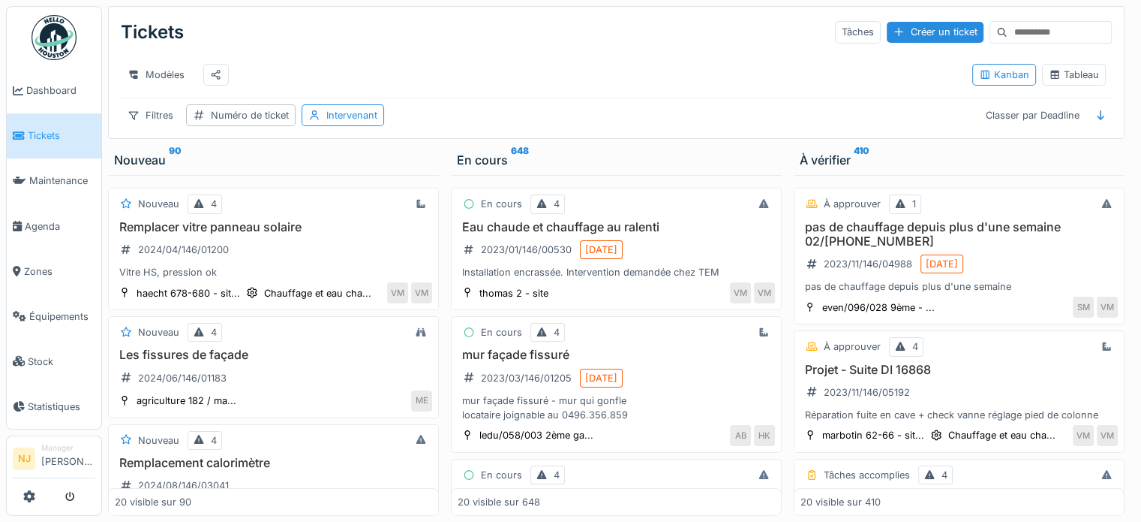
click at [523, 91] on div "Modèles" at bounding box center [541, 75] width 840 height 34
click at [345, 113] on div "Intervenant" at bounding box center [351, 115] width 51 height 14
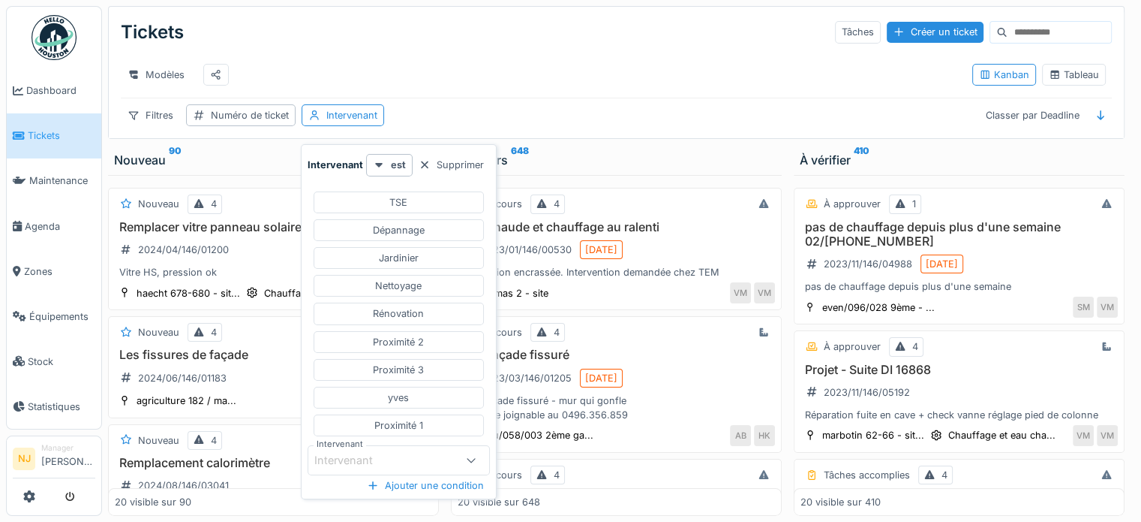
click at [419, 452] on div "Intervenant" at bounding box center [384, 460] width 140 height 17
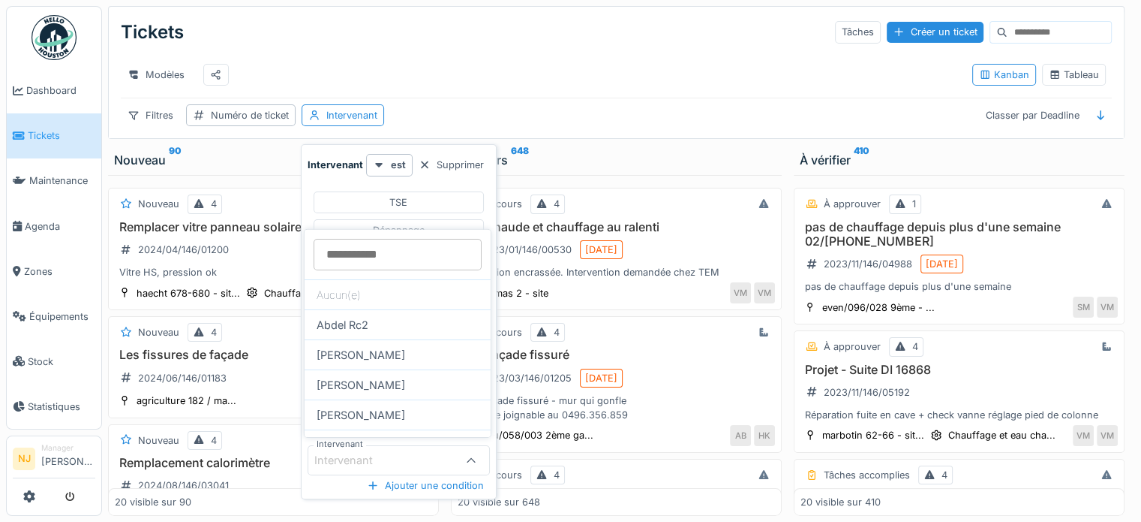
click at [357, 452] on div "Intervenant" at bounding box center [354, 460] width 80 height 17
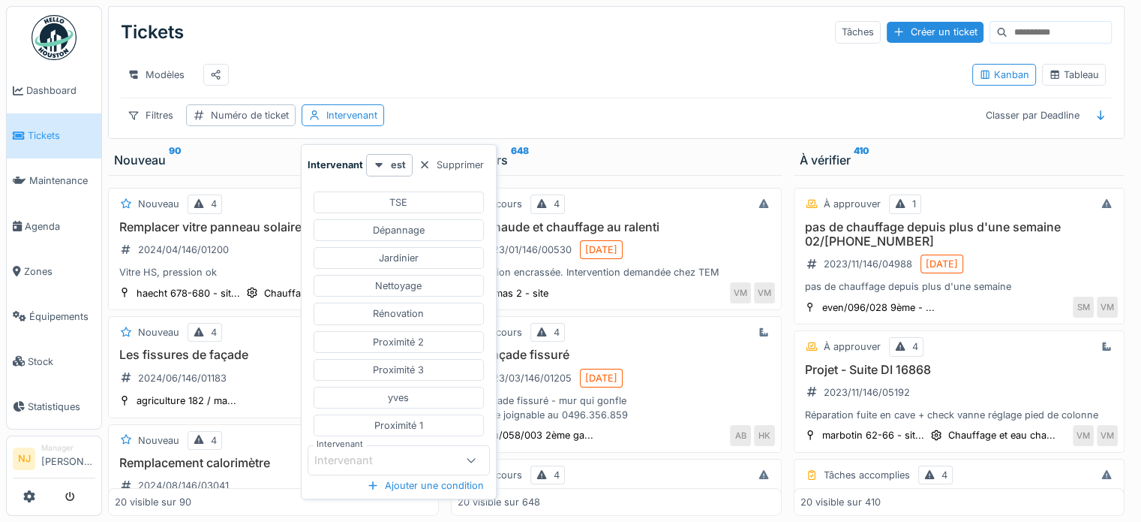
click at [357, 452] on div "Intervenant" at bounding box center [354, 460] width 80 height 17
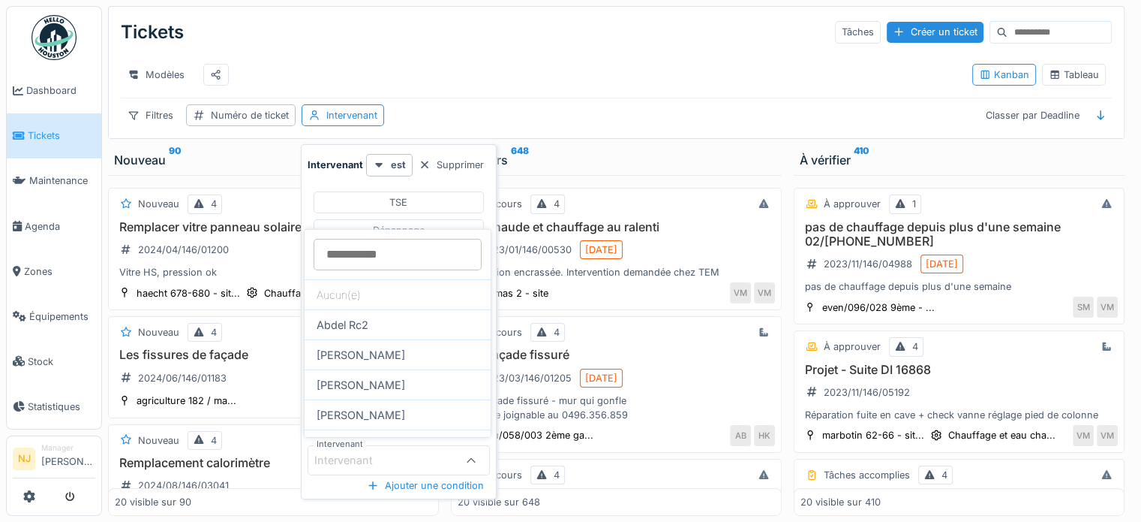
scroll to position [0, 0]
click at [352, 249] on input "Intervenant" at bounding box center [398, 255] width 168 height 32
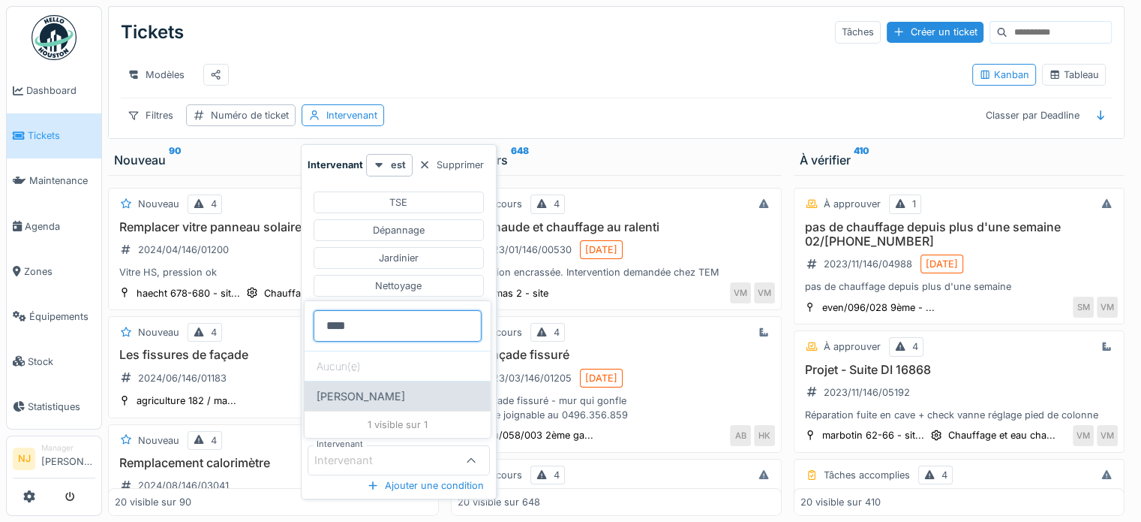
type input "****"
click at [351, 395] on div "Jorge Nacimba" at bounding box center [398, 395] width 186 height 30
type input "****"
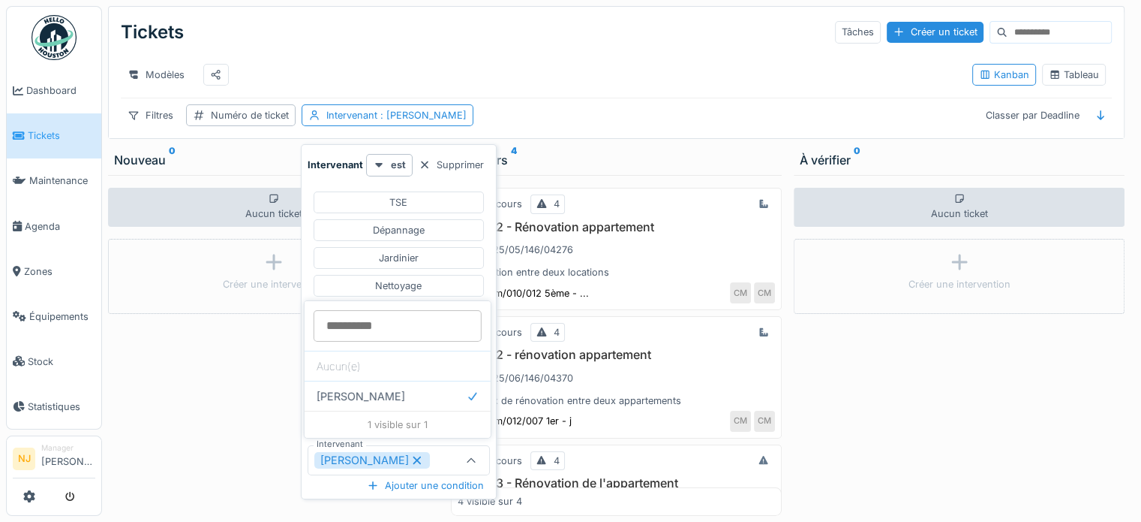
click at [558, 54] on div "Modèles Kanban Tableau" at bounding box center [616, 75] width 991 height 46
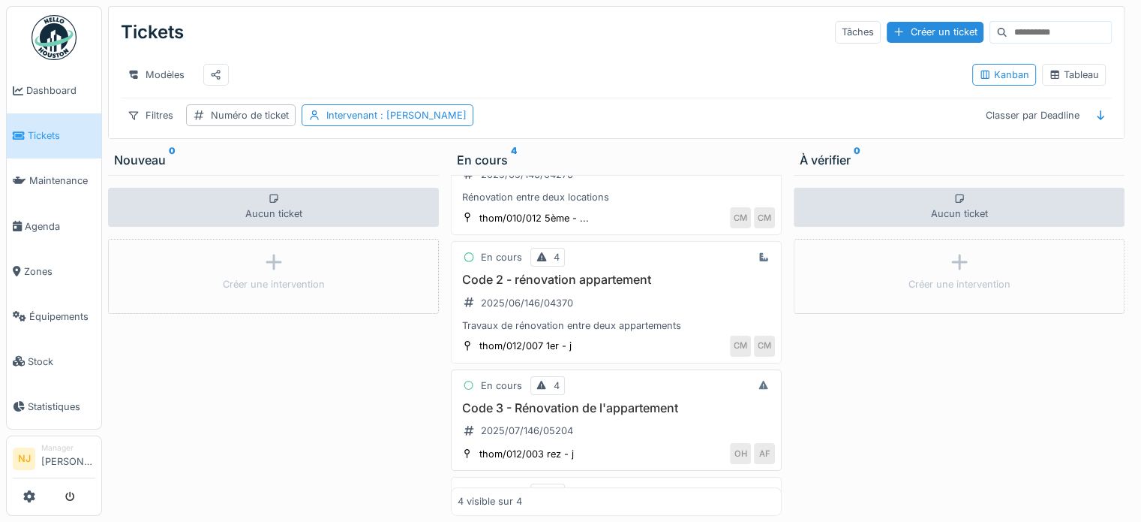
scroll to position [150, 0]
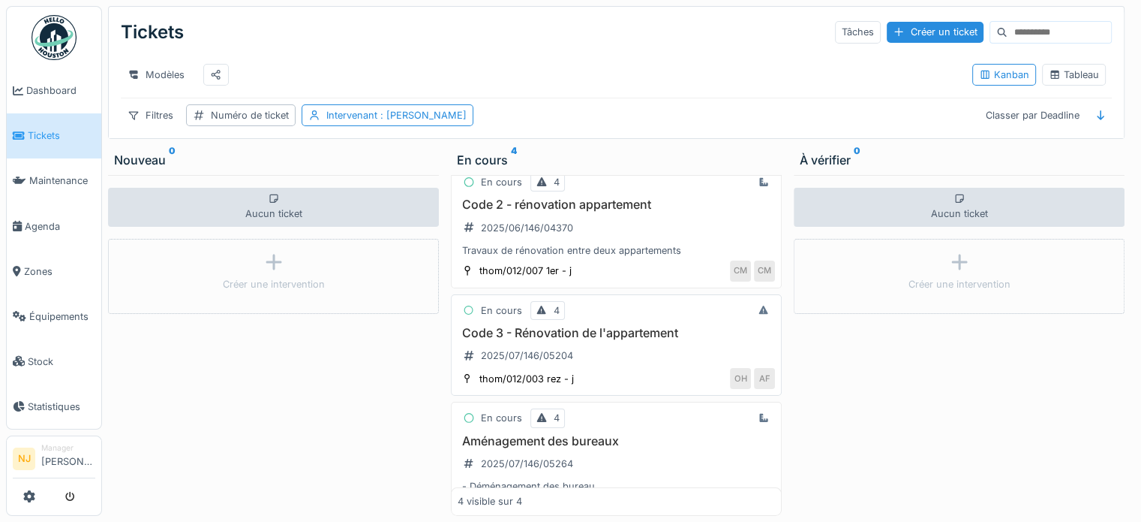
click at [546, 340] on h3 "Code 3 - Rénovation de l'appartement" at bounding box center [616, 333] width 317 height 14
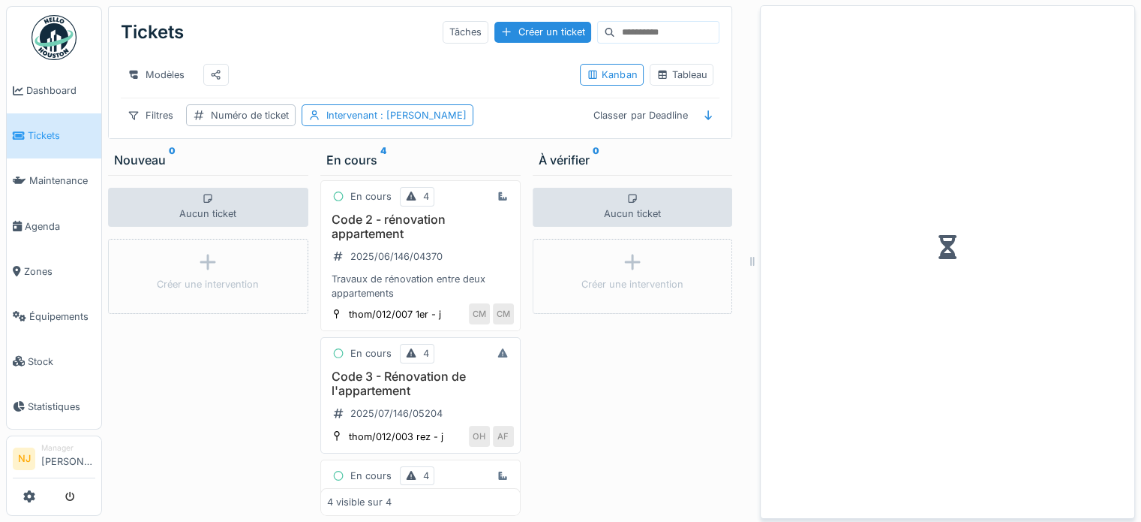
scroll to position [184, 0]
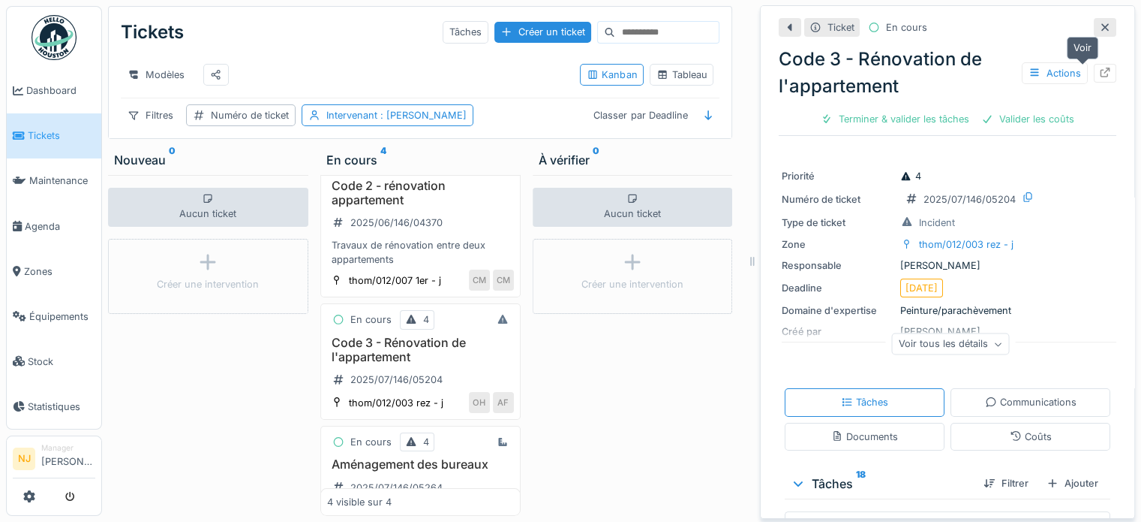
click at [1099, 72] on icon at bounding box center [1105, 73] width 12 height 10
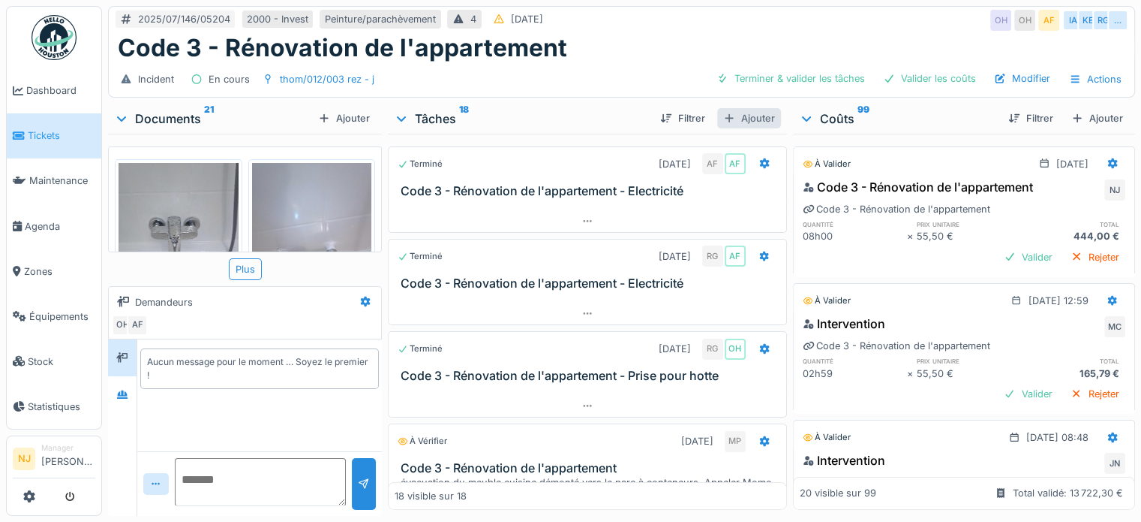
click at [747, 116] on div "Ajouter" at bounding box center [749, 118] width 64 height 20
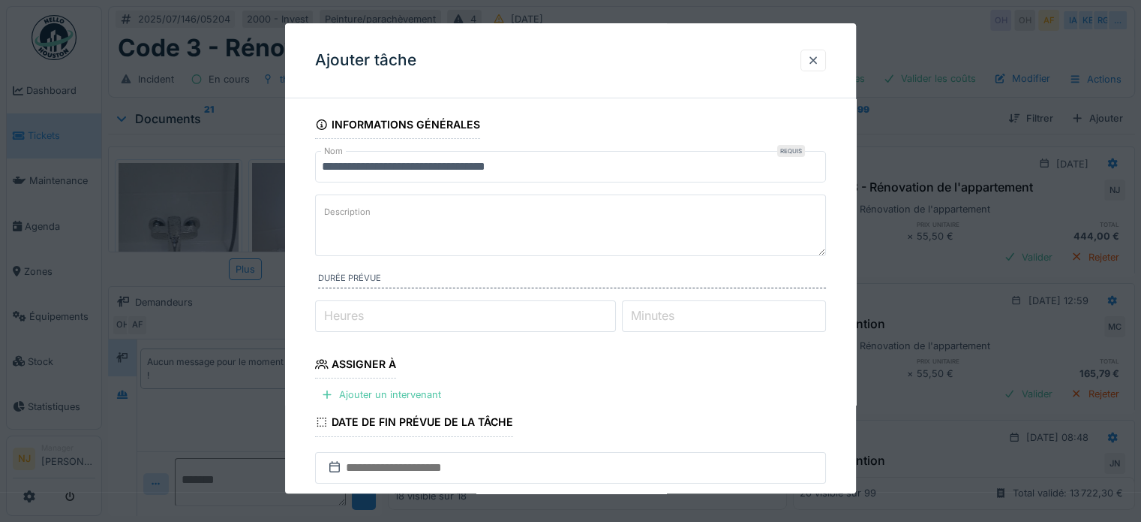
click at [380, 213] on textarea "Description" at bounding box center [570, 225] width 511 height 62
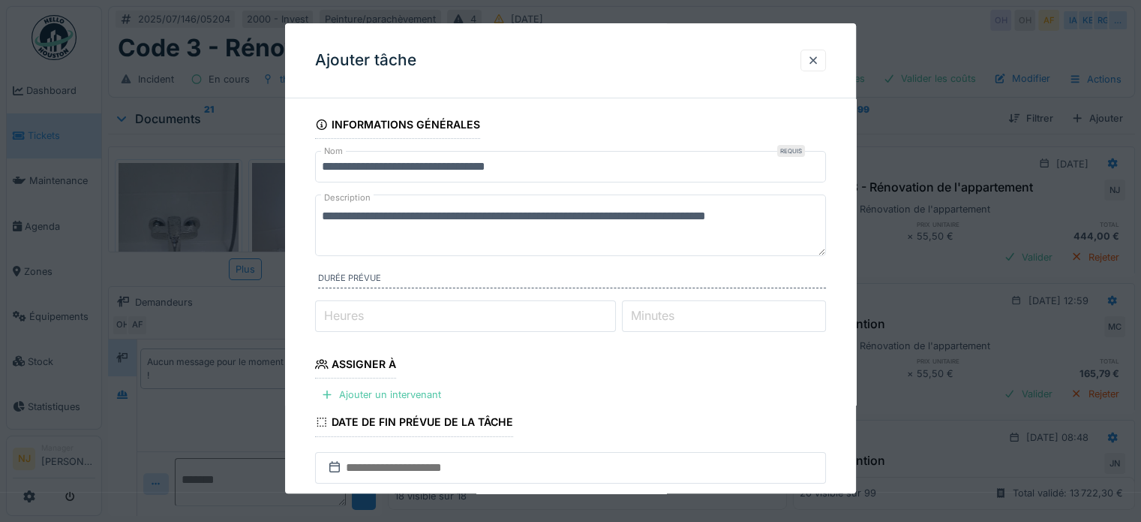
click at [708, 212] on textarea "**********" at bounding box center [570, 225] width 511 height 62
click at [362, 235] on textarea "**********" at bounding box center [570, 225] width 511 height 62
type textarea "**********"
